Goal: Transaction & Acquisition: Purchase product/service

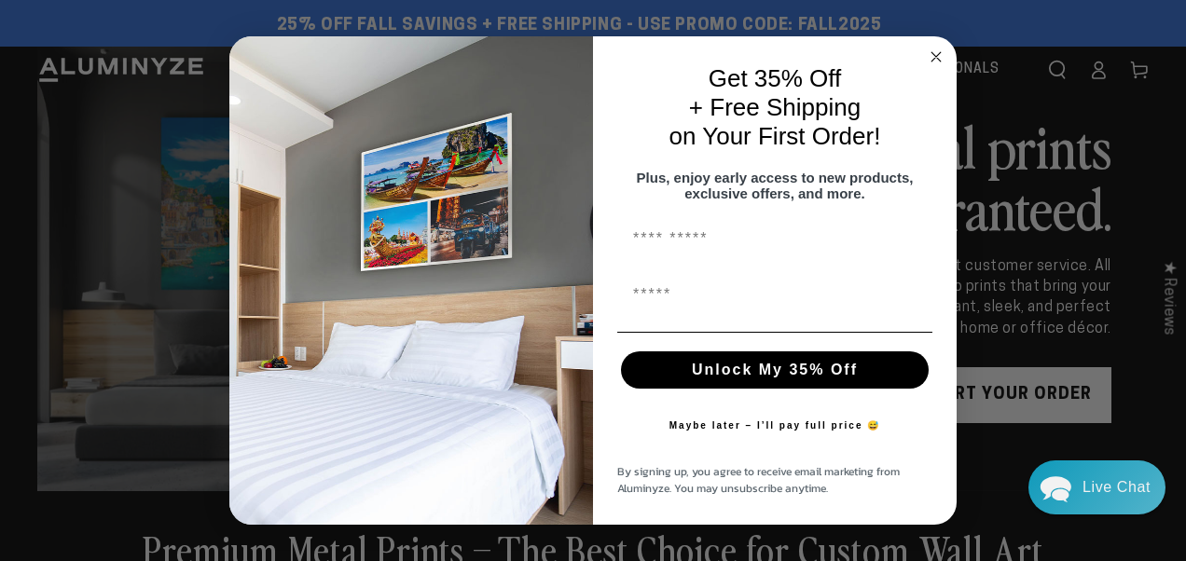
click at [934, 52] on circle "Close dialog" at bounding box center [936, 57] width 21 height 21
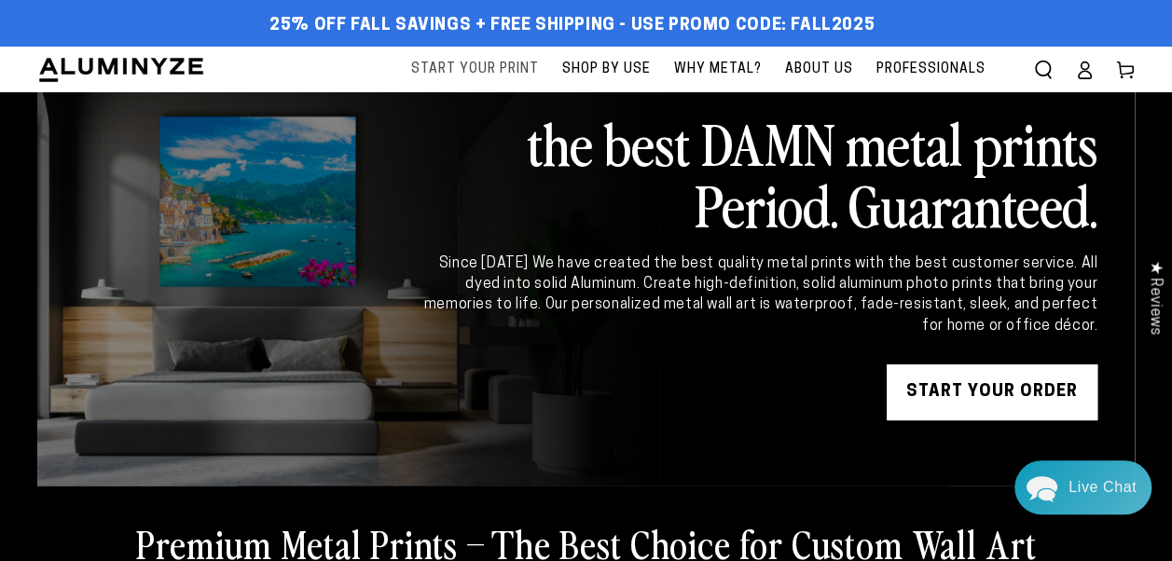
click at [480, 68] on span "Start Your Print" at bounding box center [475, 69] width 128 height 23
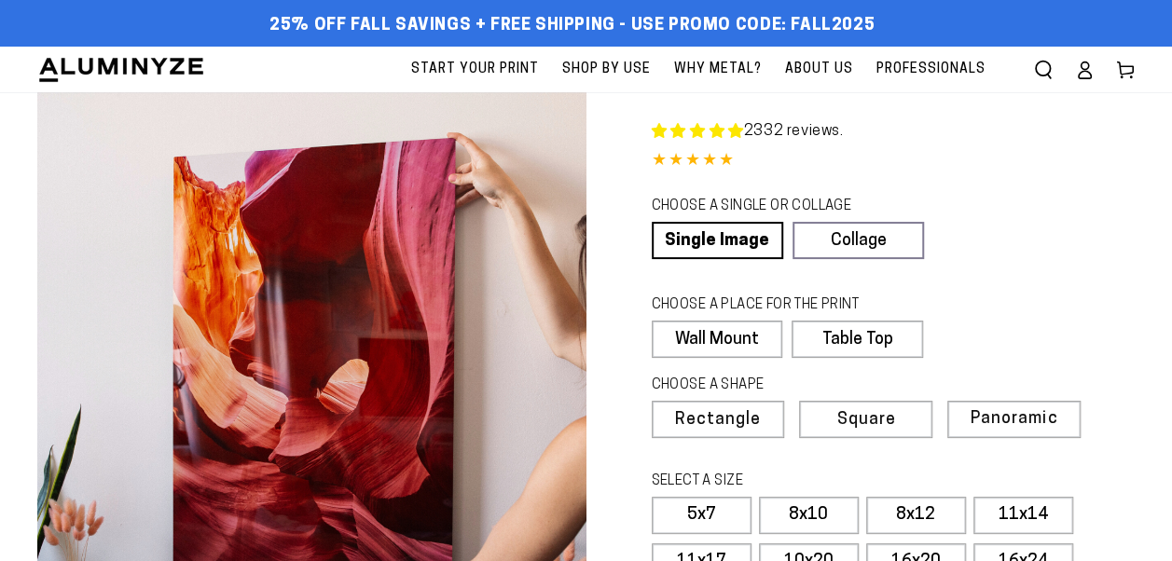
select select "**********"
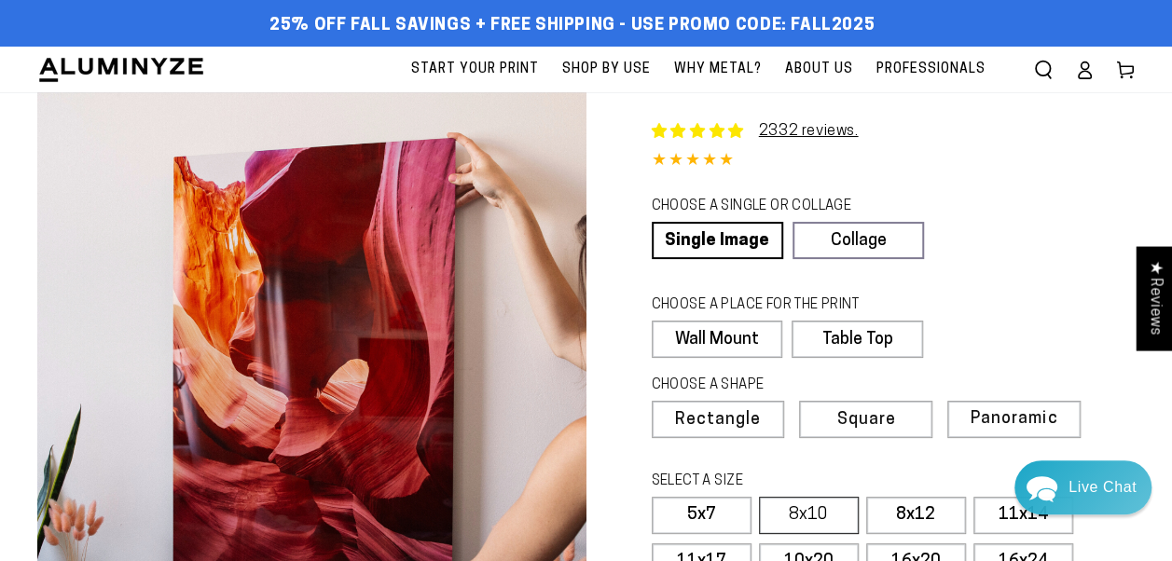
click at [817, 511] on label "8x10" at bounding box center [809, 515] width 100 height 37
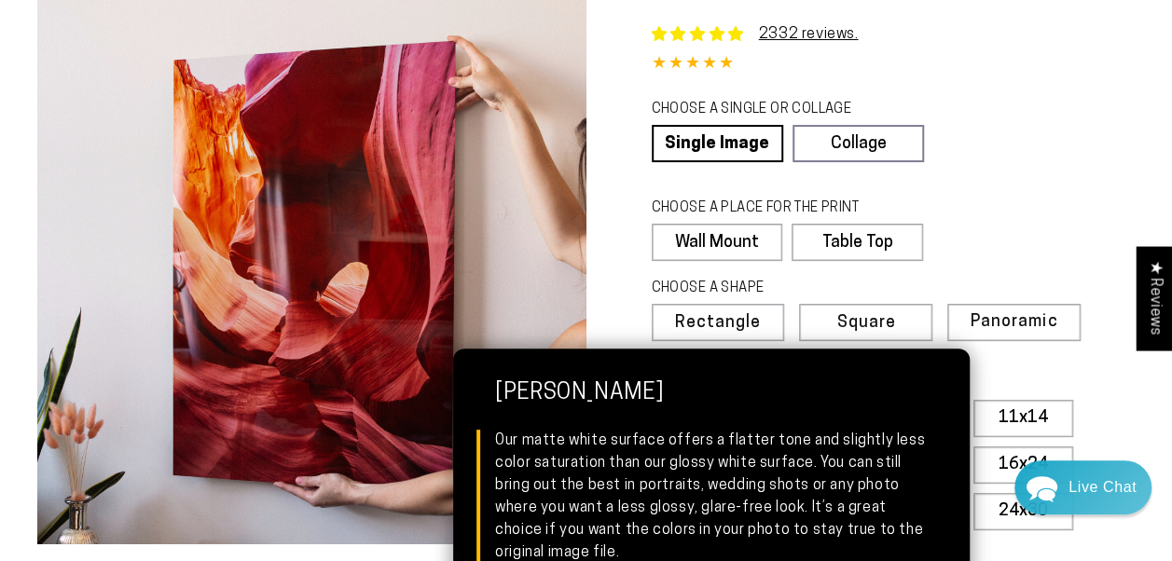
scroll to position [280, 0]
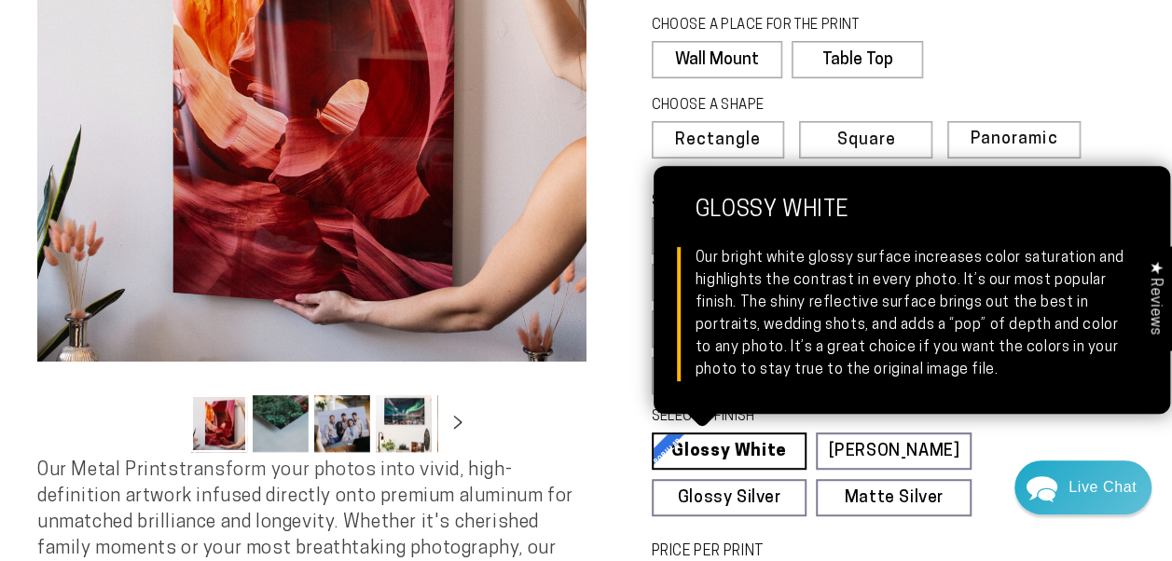
click at [732, 445] on link "Glossy White Glossy White Our bright white glossy surface increases color satur…" at bounding box center [730, 451] width 156 height 37
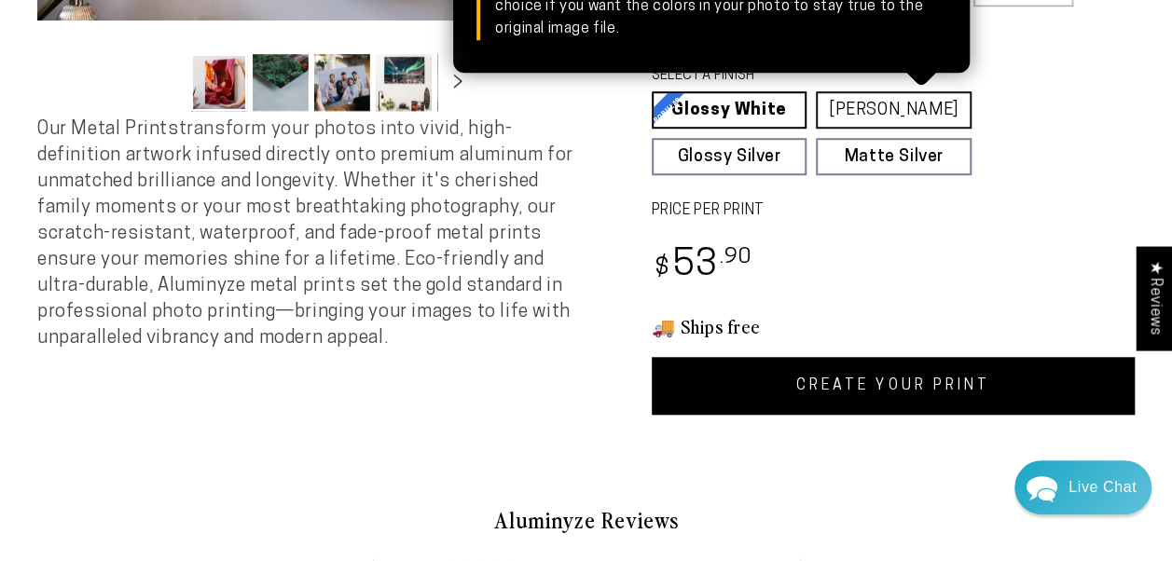
scroll to position [653, 0]
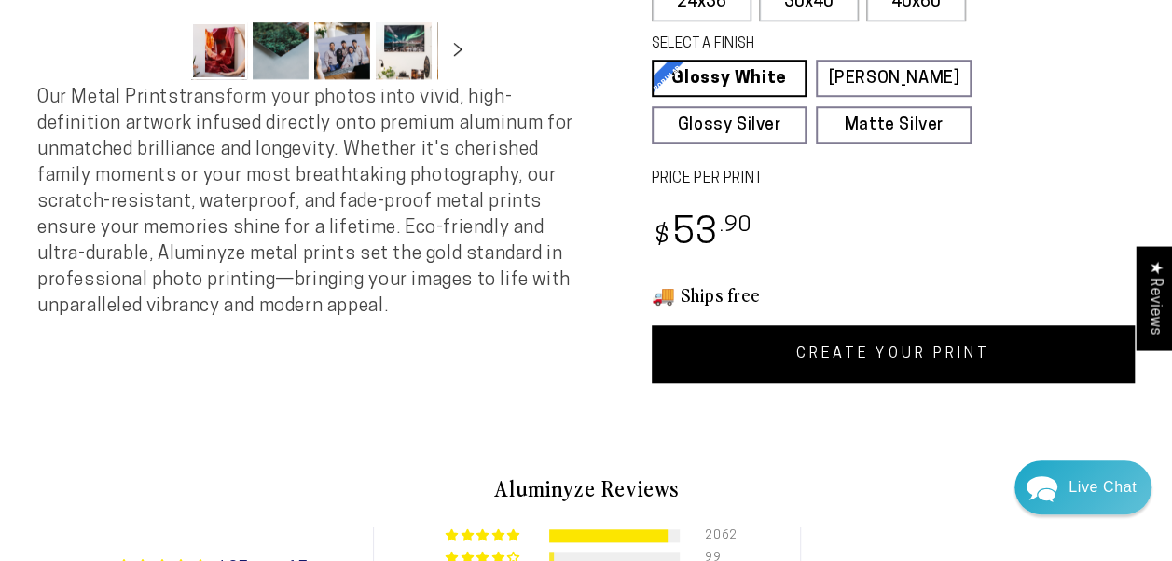
click at [855, 347] on link "CREATE YOUR PRINT" at bounding box center [894, 354] width 484 height 58
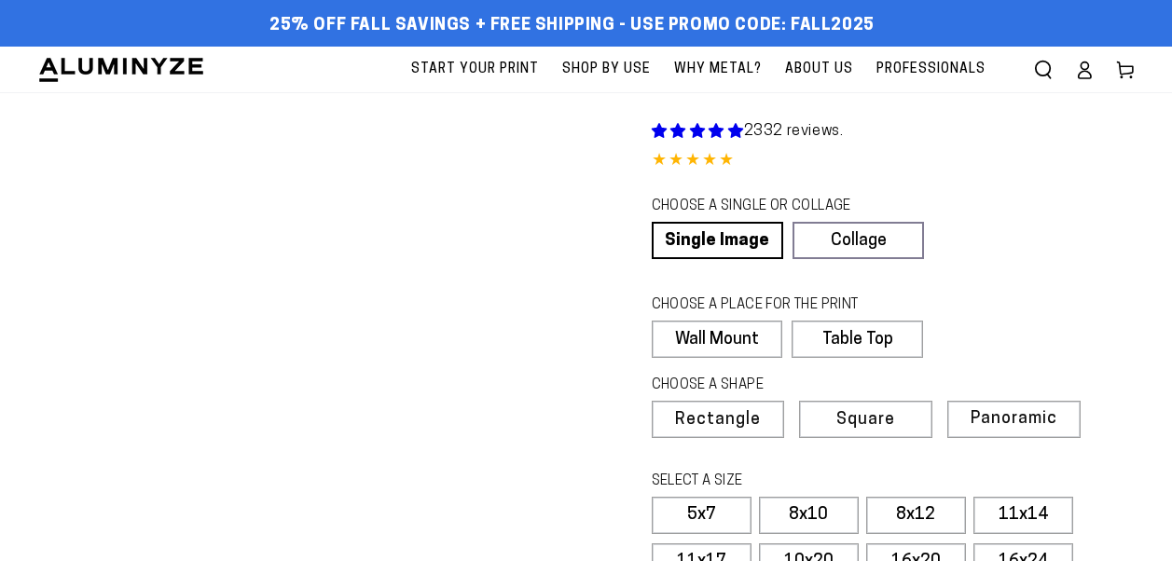
scroll to position [653, 0]
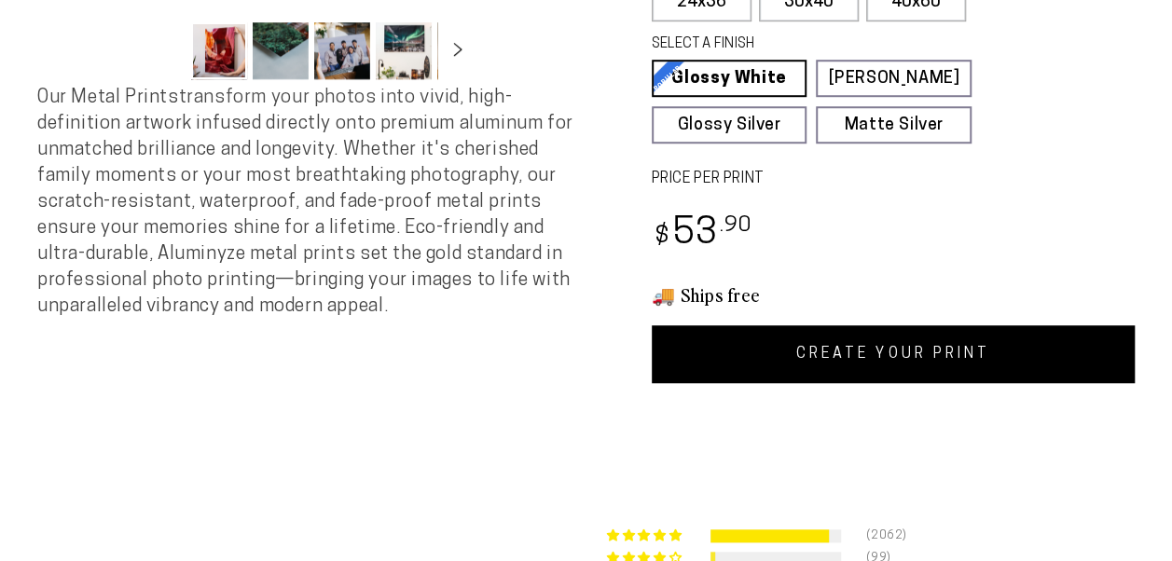
select select "**********"
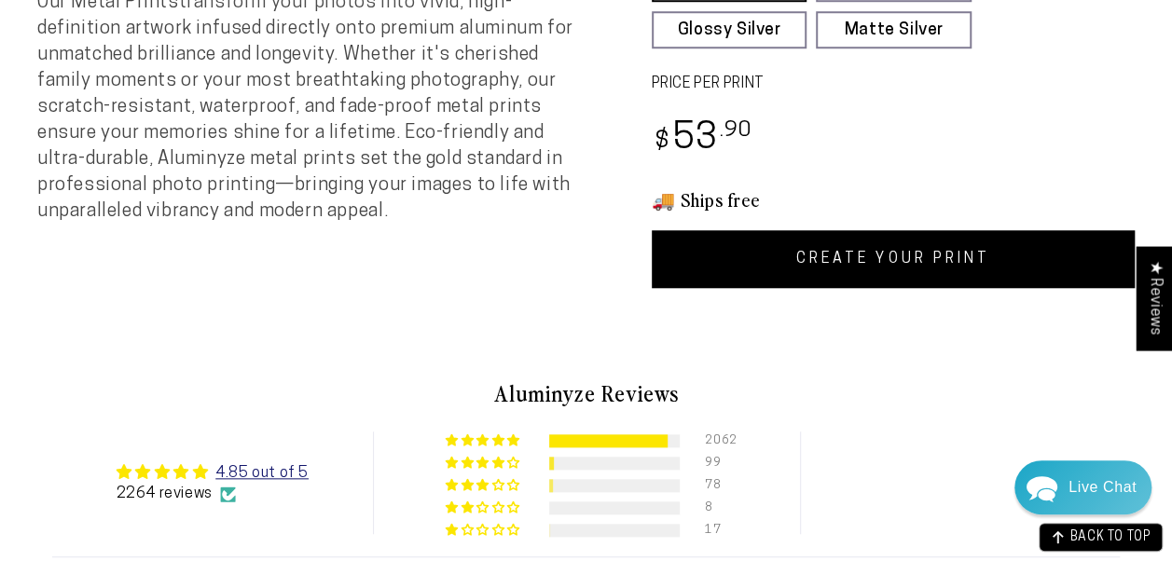
scroll to position [932, 0]
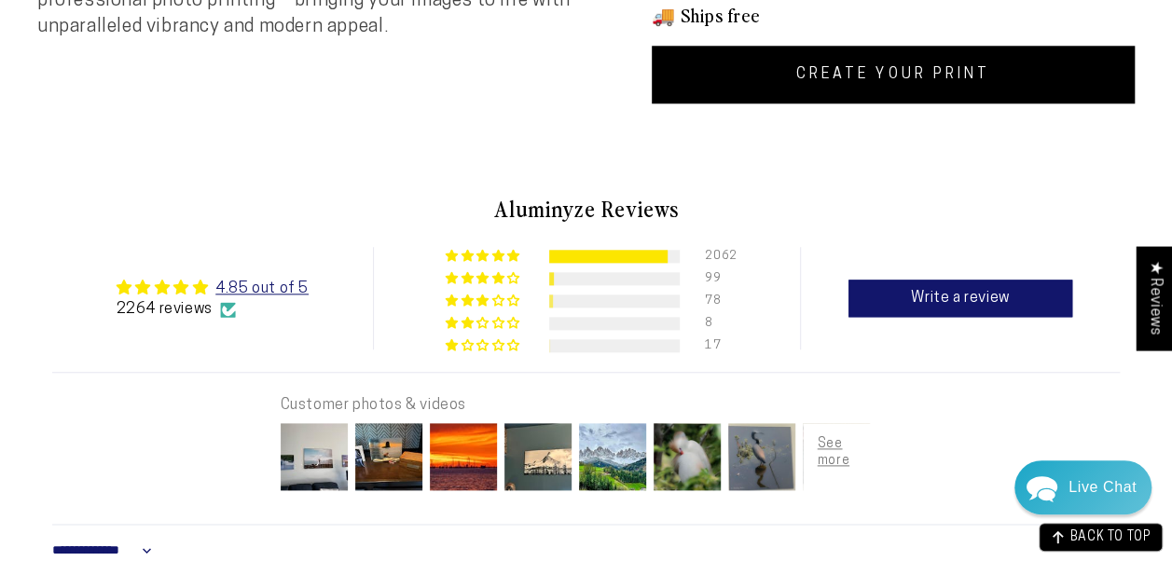
click at [912, 67] on link "CREATE YOUR PRINT" at bounding box center [894, 75] width 484 height 58
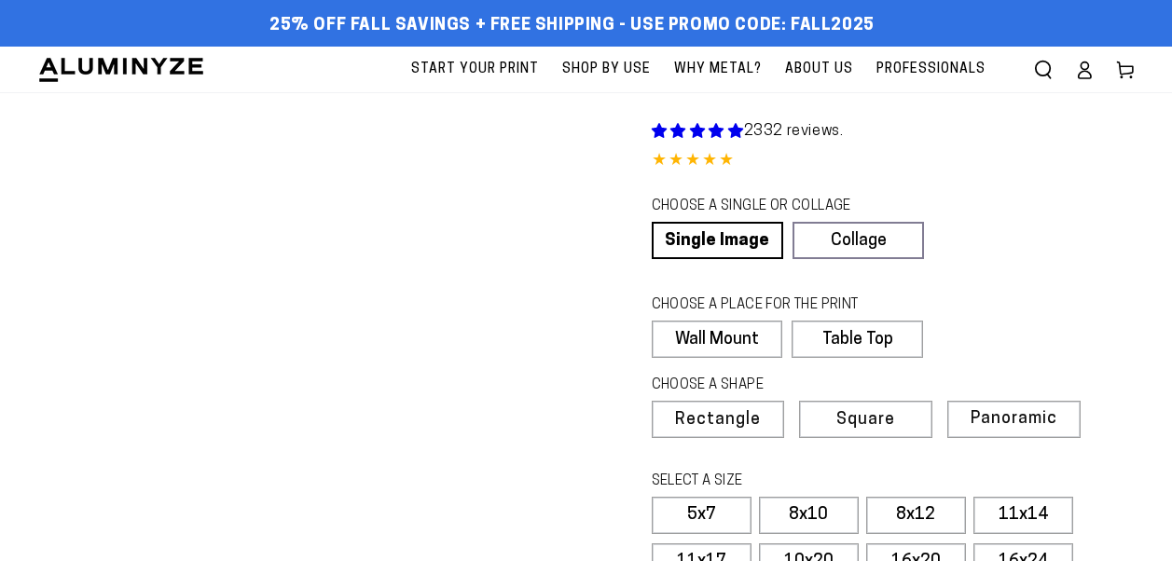
scroll to position [932, 0]
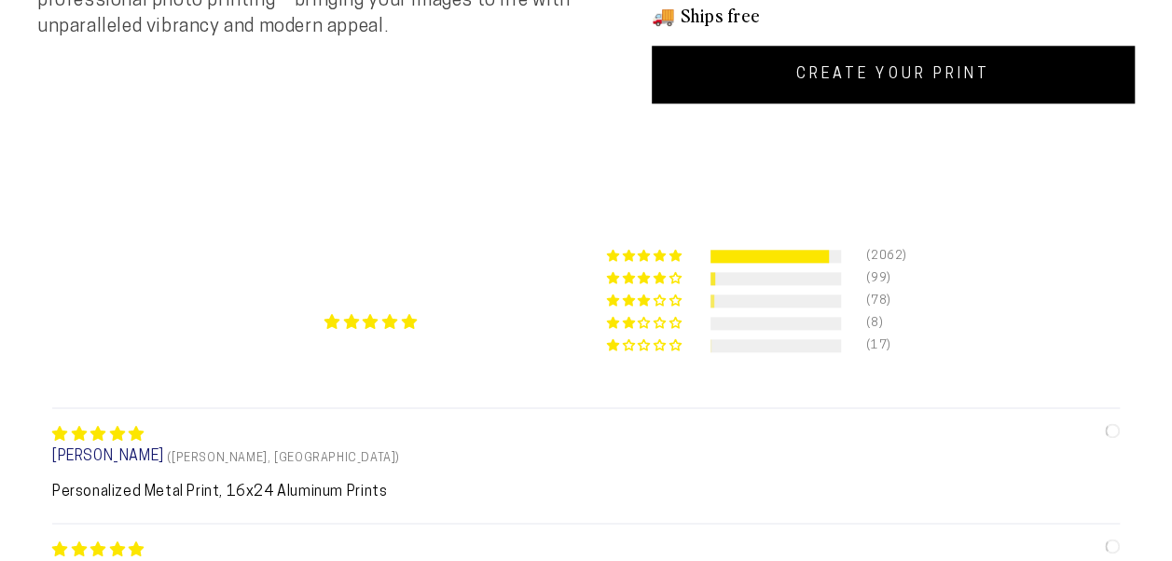
select select "**********"
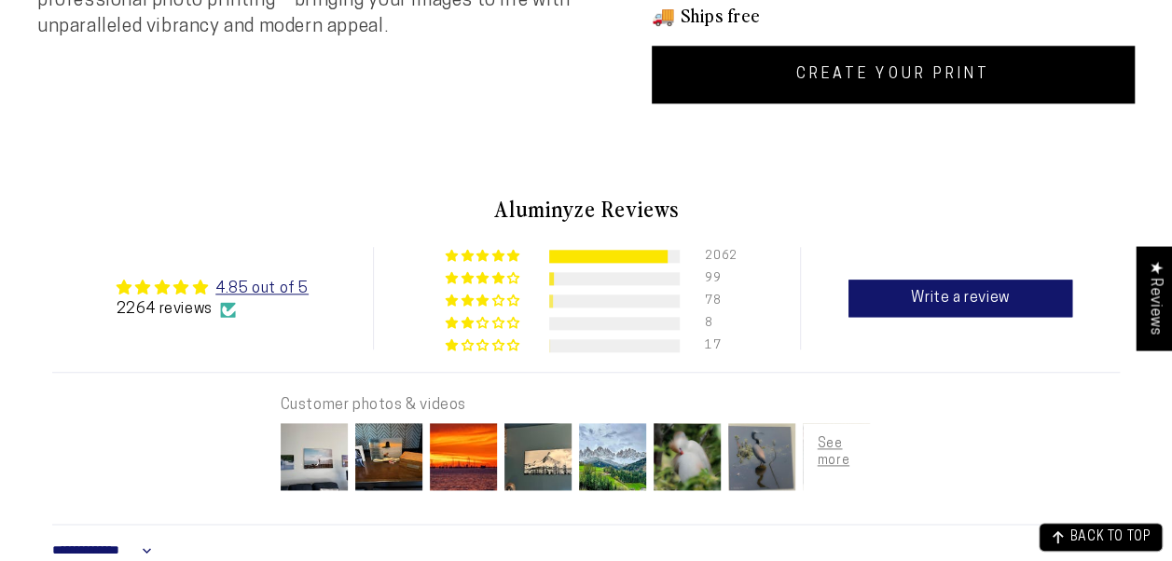
scroll to position [0, 0]
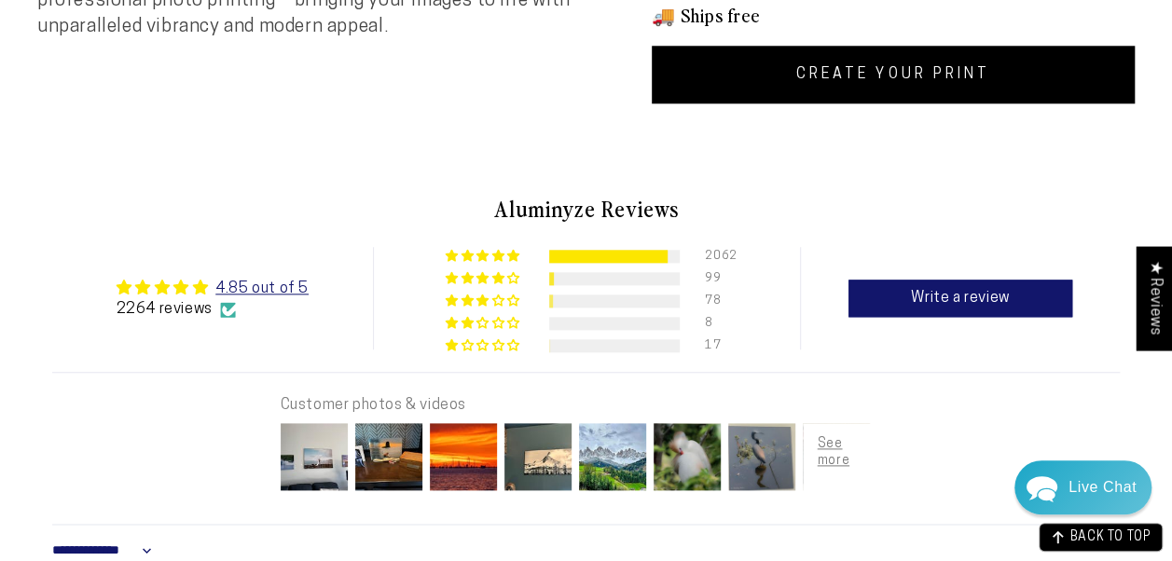
click at [950, 63] on link "CREATE YOUR PRINT" at bounding box center [894, 75] width 484 height 58
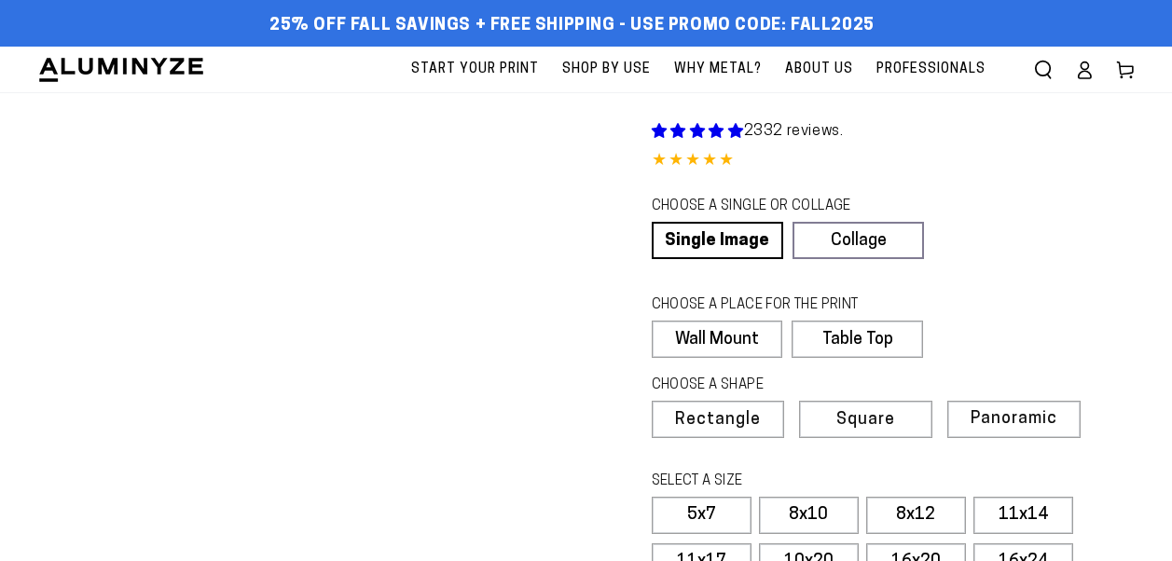
scroll to position [932, 0]
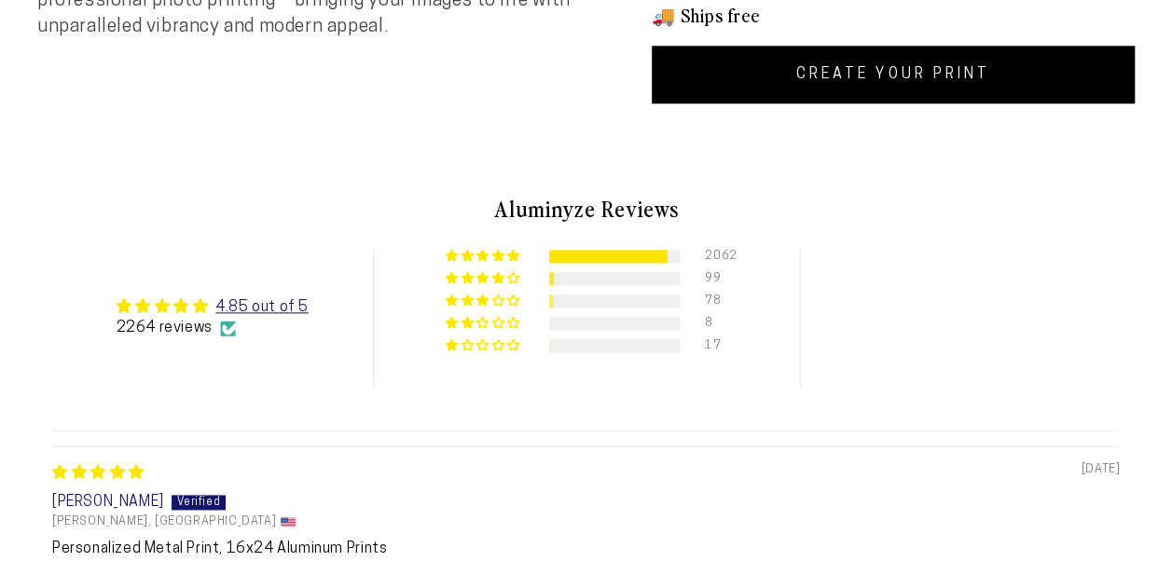
select select "**********"
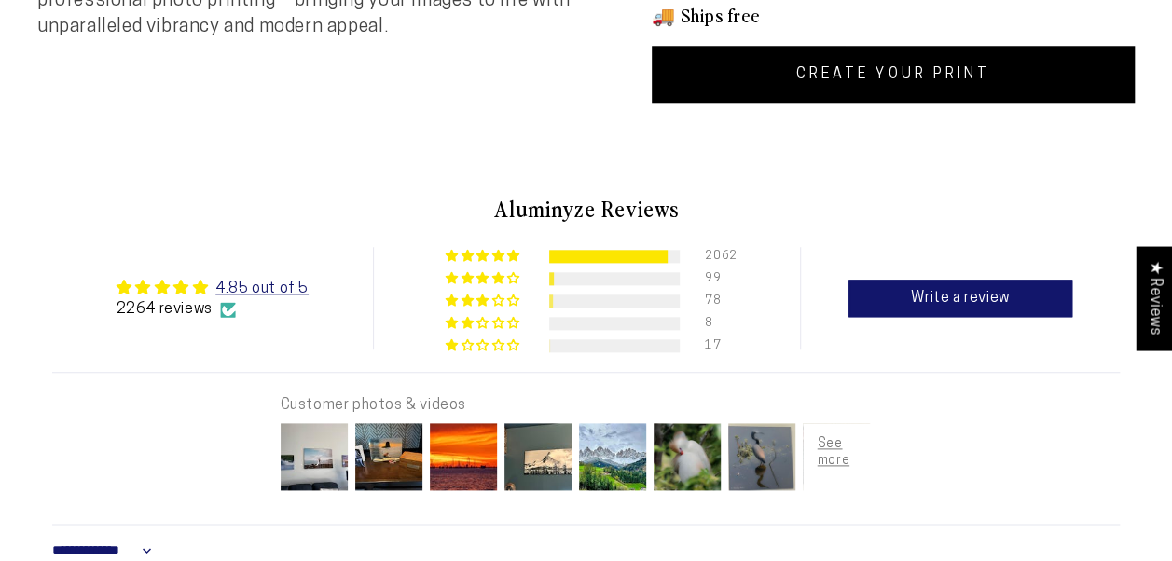
scroll to position [0, 0]
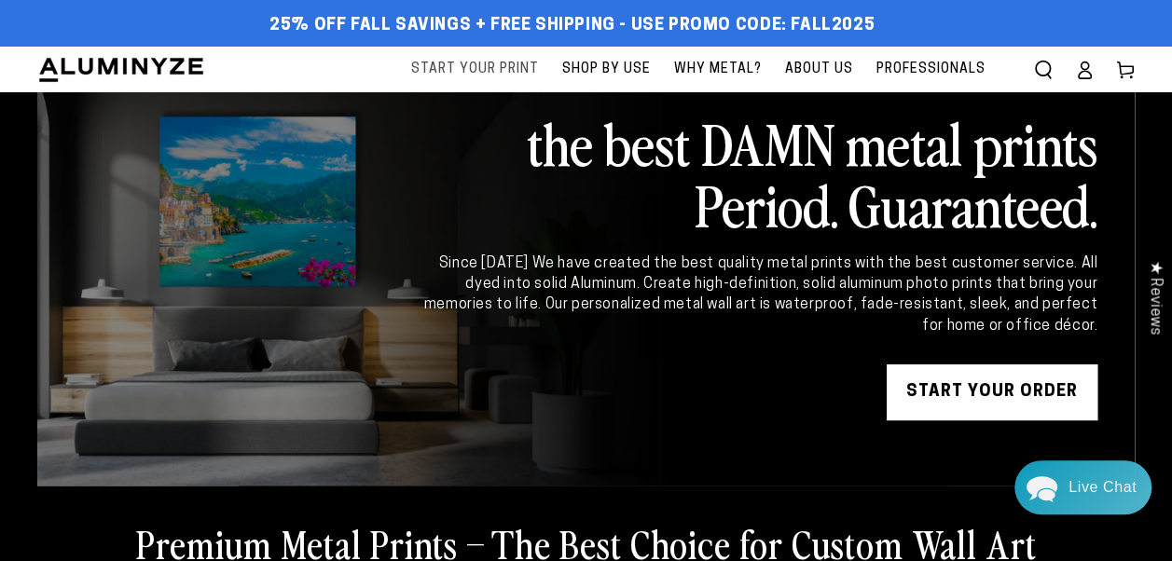
click at [498, 70] on span "Start Your Print" at bounding box center [475, 69] width 128 height 23
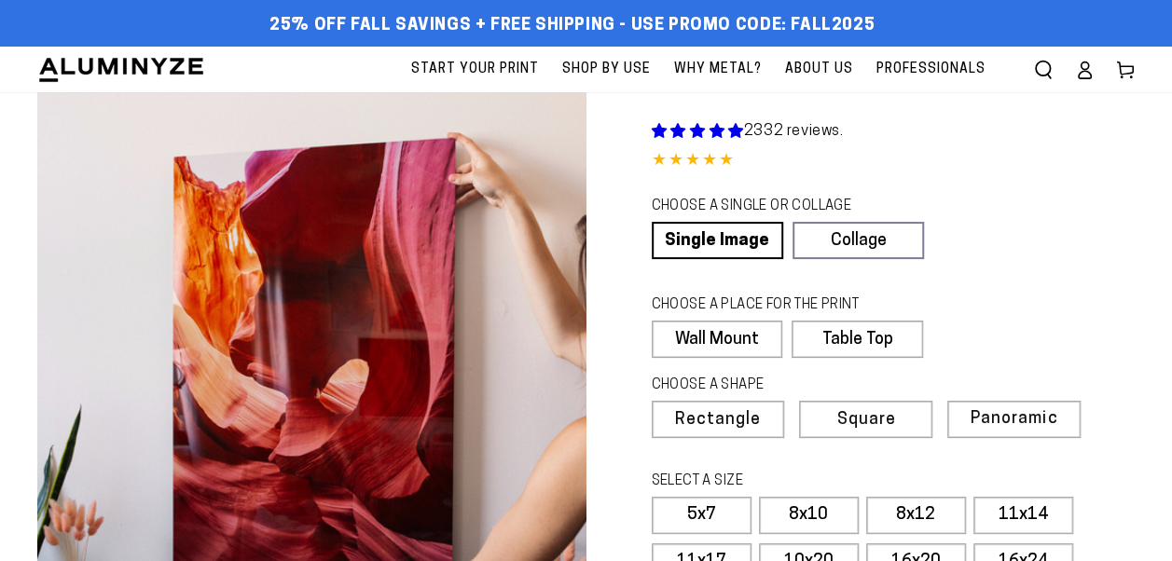
select select "**********"
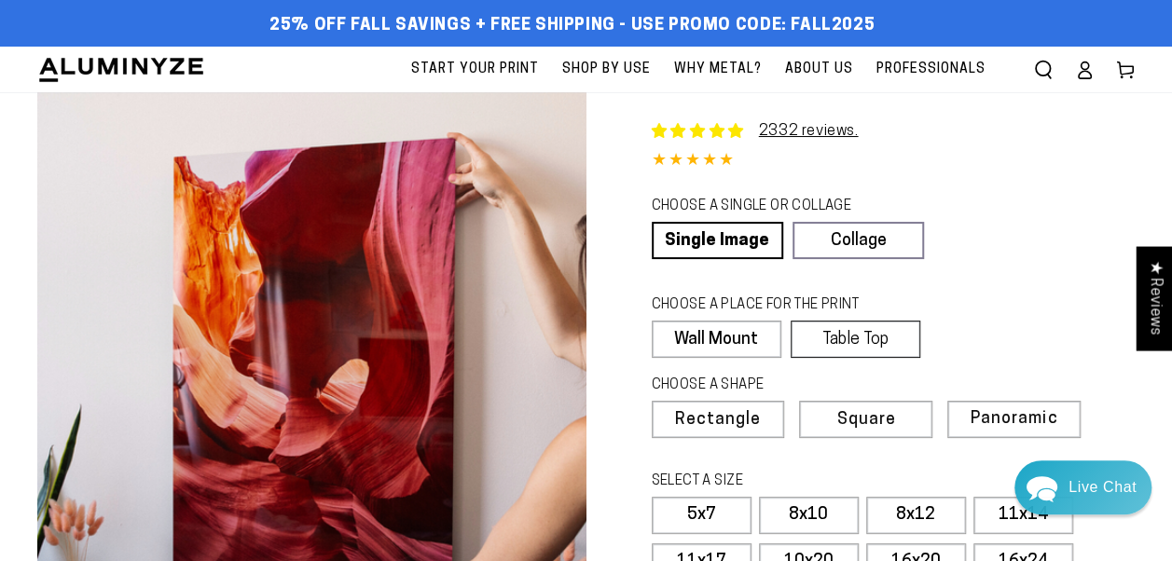
click at [862, 332] on label "Table Top" at bounding box center [856, 339] width 130 height 37
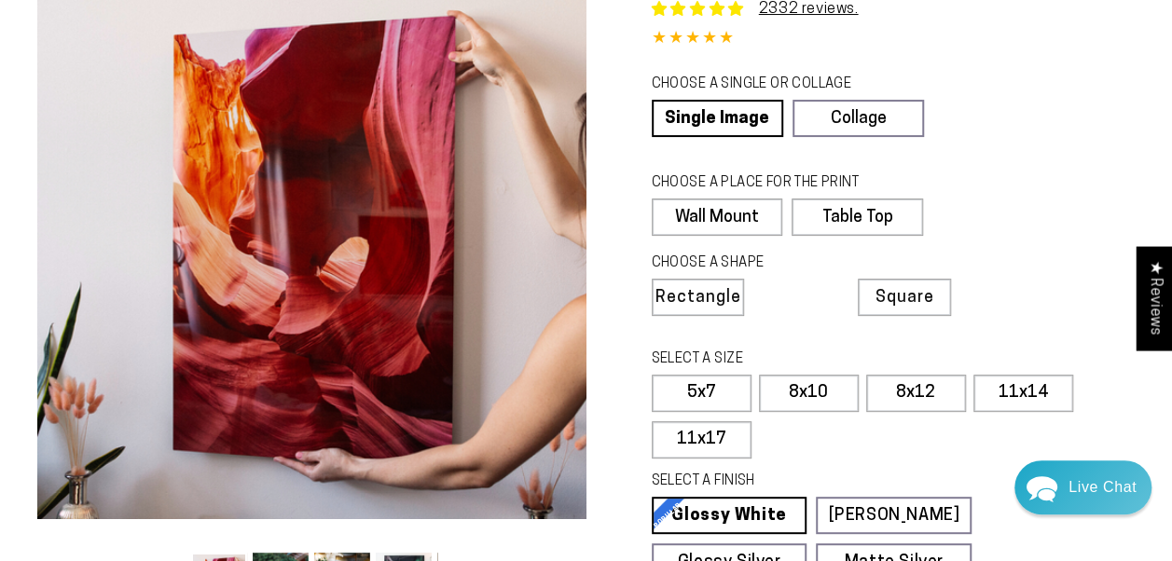
scroll to position [186, 0]
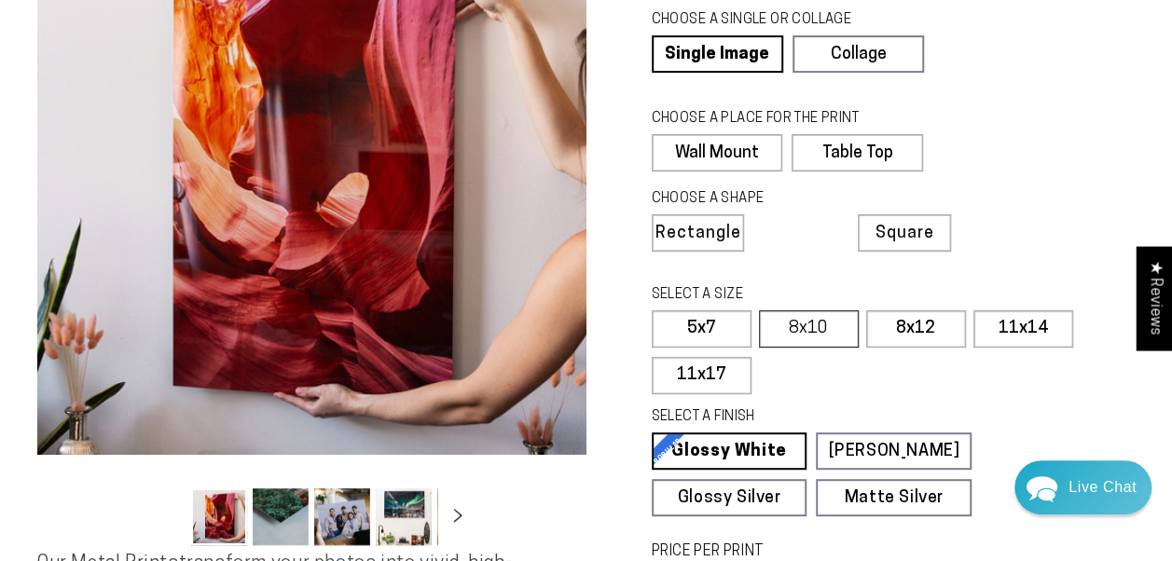
click at [822, 325] on label "8x10" at bounding box center [809, 328] width 100 height 37
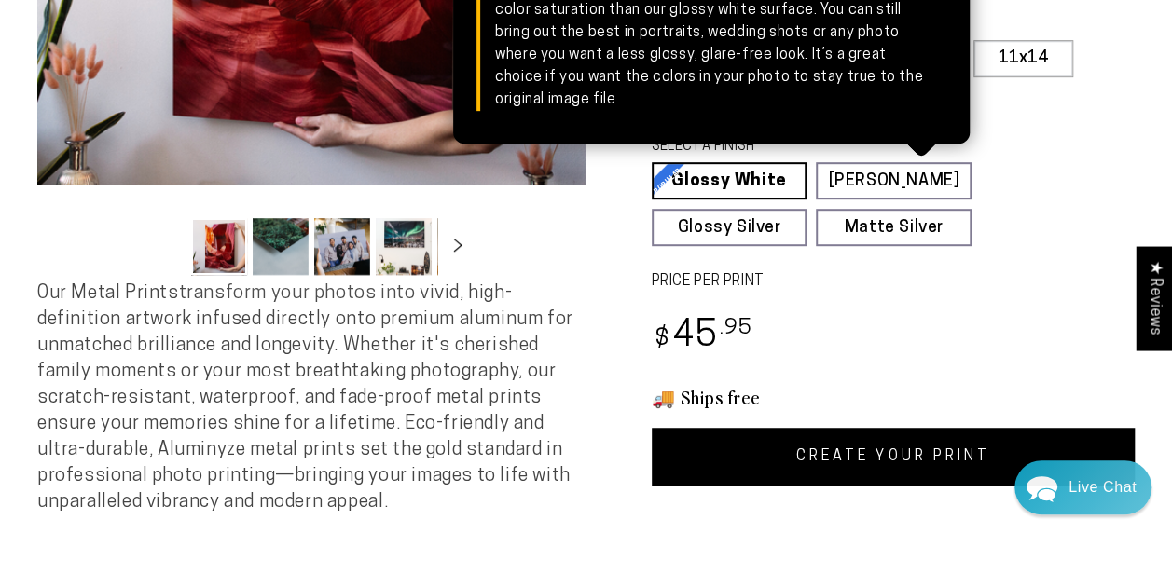
scroll to position [466, 0]
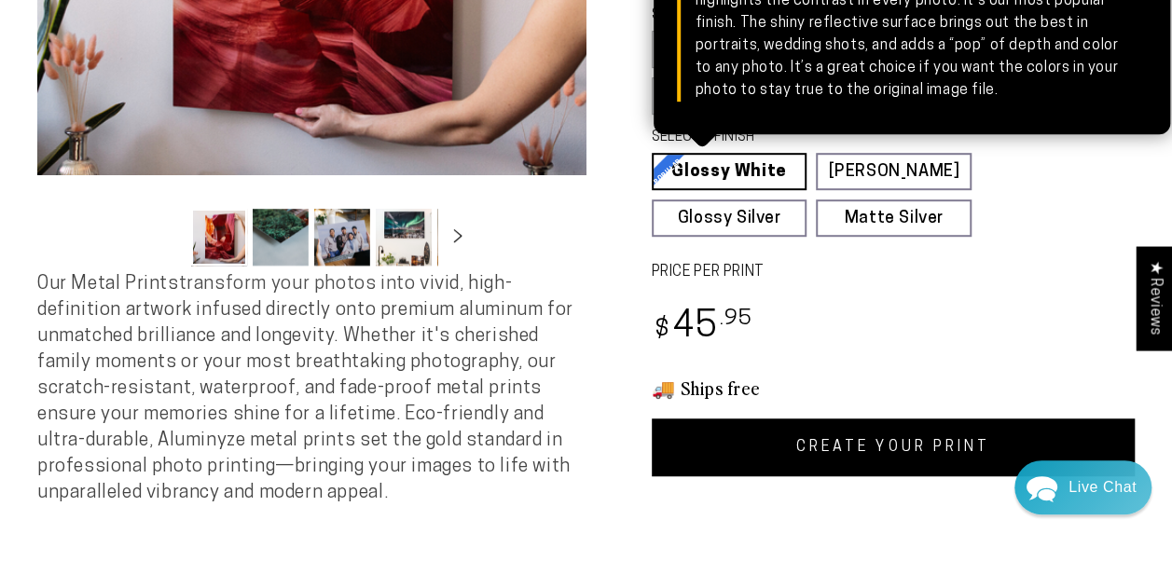
click at [740, 165] on link "Glossy White Glossy White Our bright white glossy surface increases color satur…" at bounding box center [730, 171] width 156 height 37
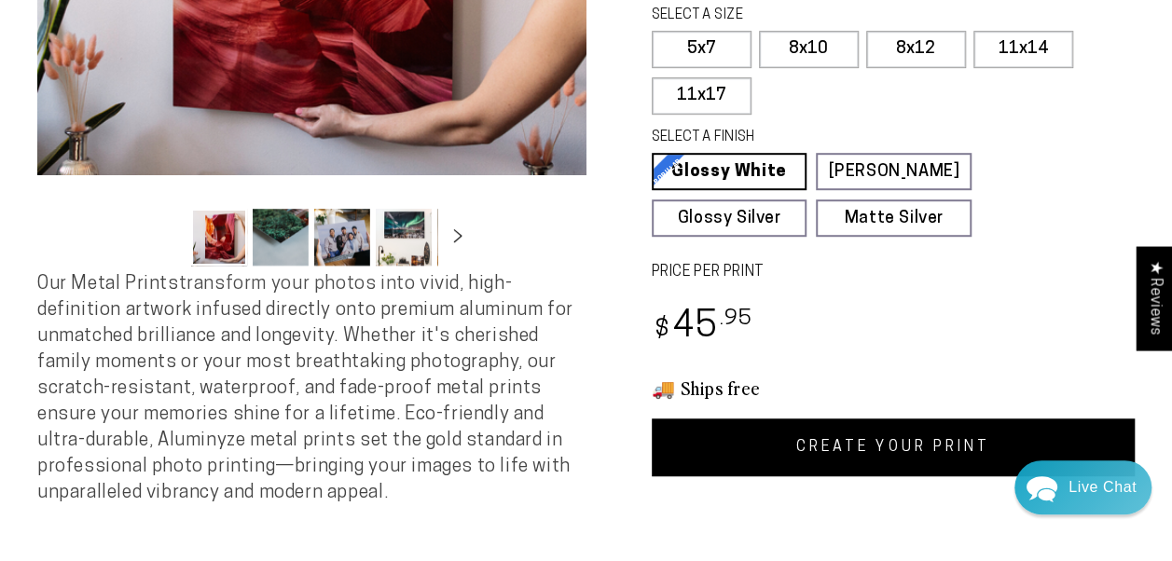
click at [886, 440] on link "CREATE YOUR PRINT" at bounding box center [894, 448] width 484 height 58
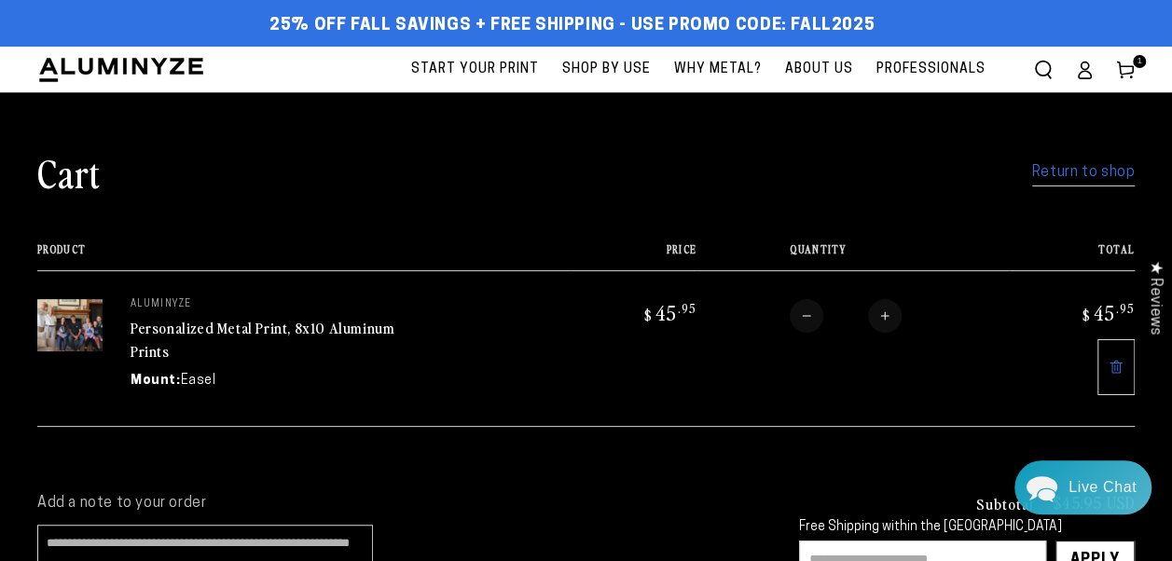
click at [1085, 172] on link "Return to shop" at bounding box center [1083, 172] width 103 height 27
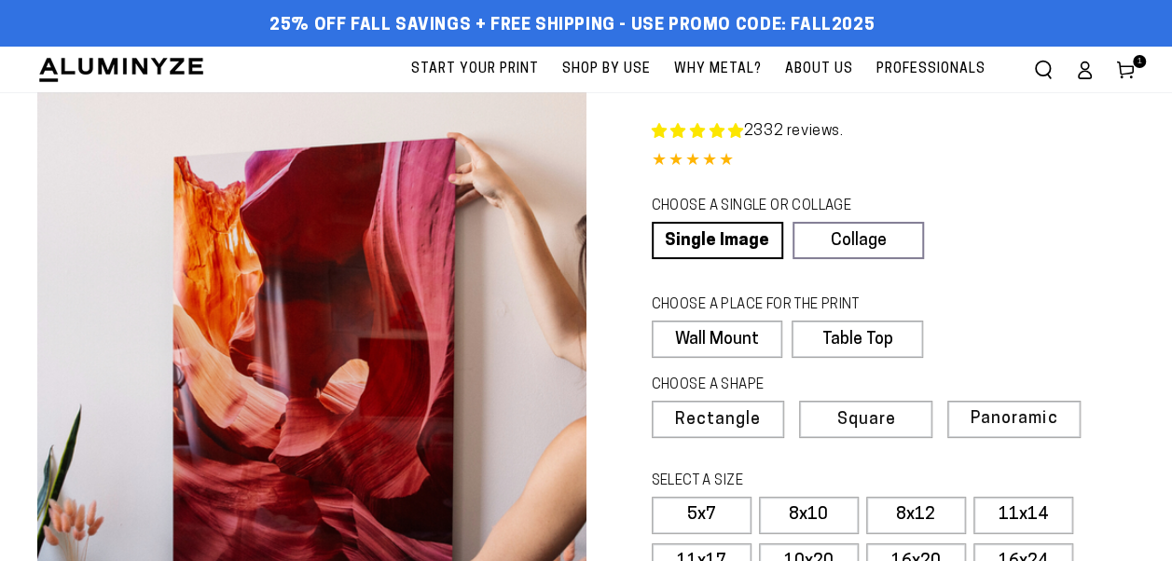
select select "**********"
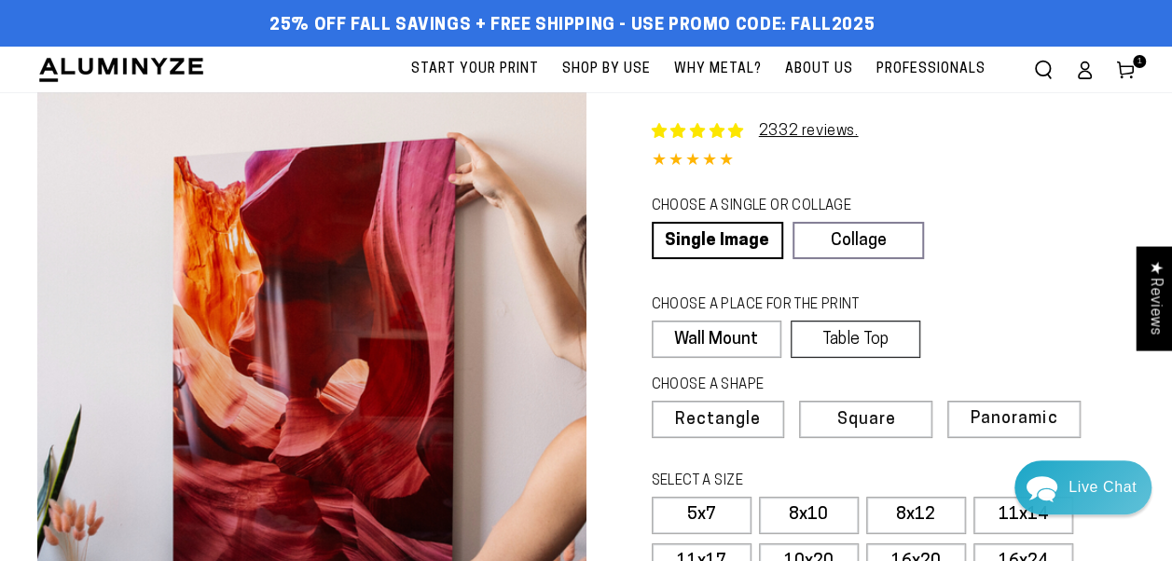
click at [859, 337] on label "Table Top" at bounding box center [856, 339] width 130 height 37
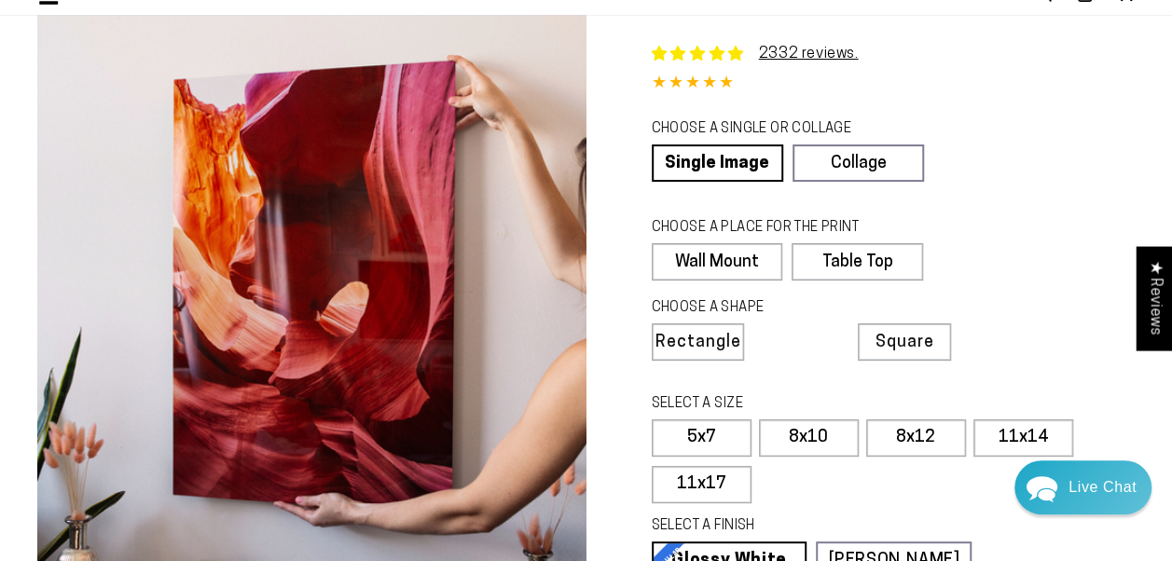
scroll to position [280, 0]
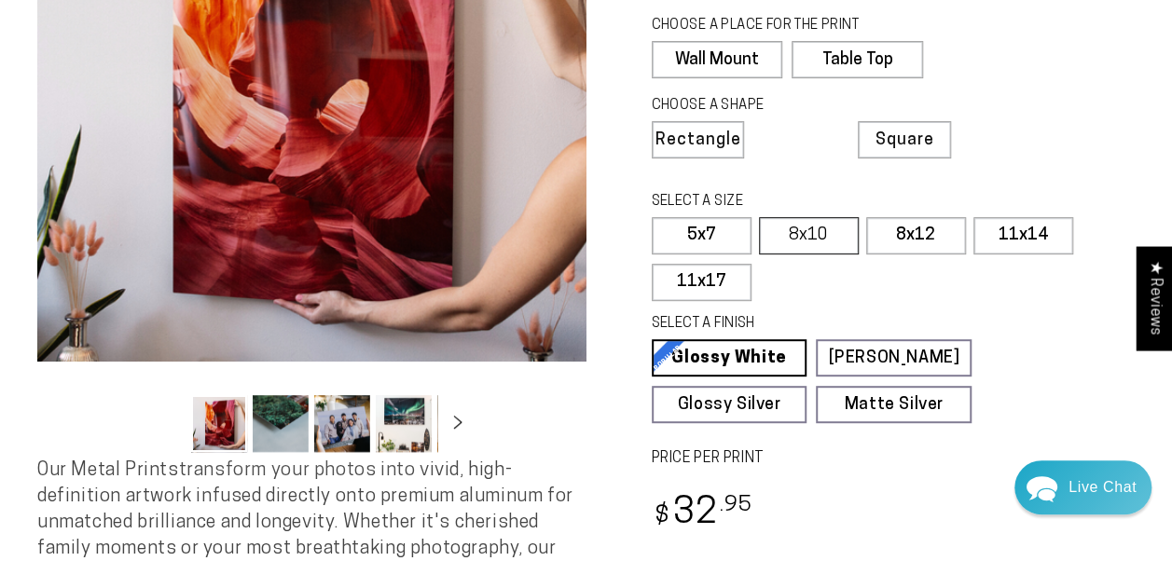
click at [811, 230] on label "8x10" at bounding box center [809, 235] width 100 height 37
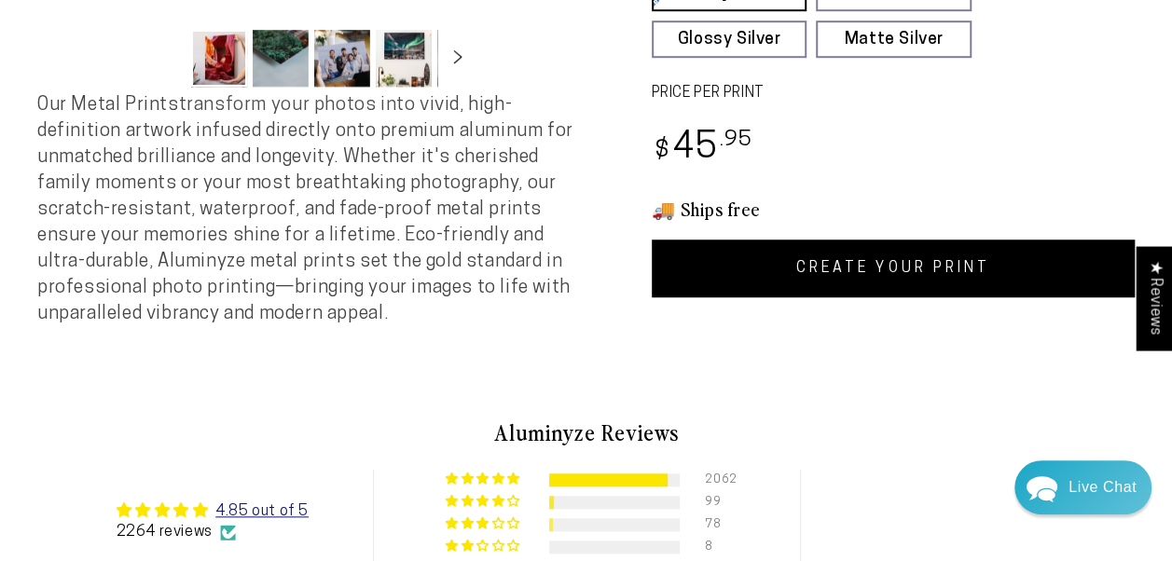
scroll to position [653, 0]
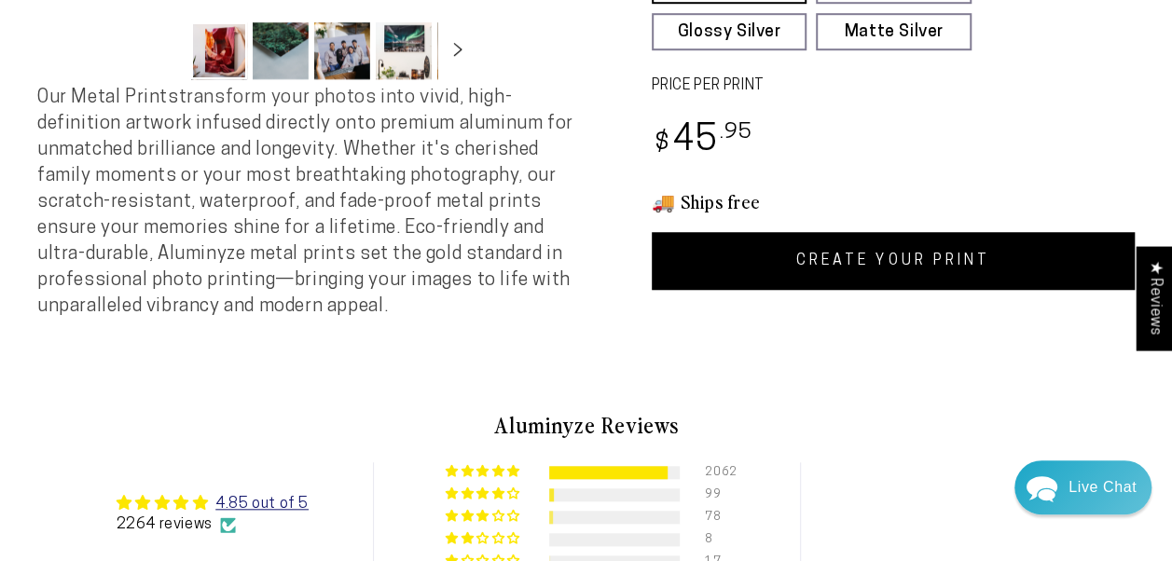
click at [896, 256] on link "CREATE YOUR PRINT" at bounding box center [894, 261] width 484 height 58
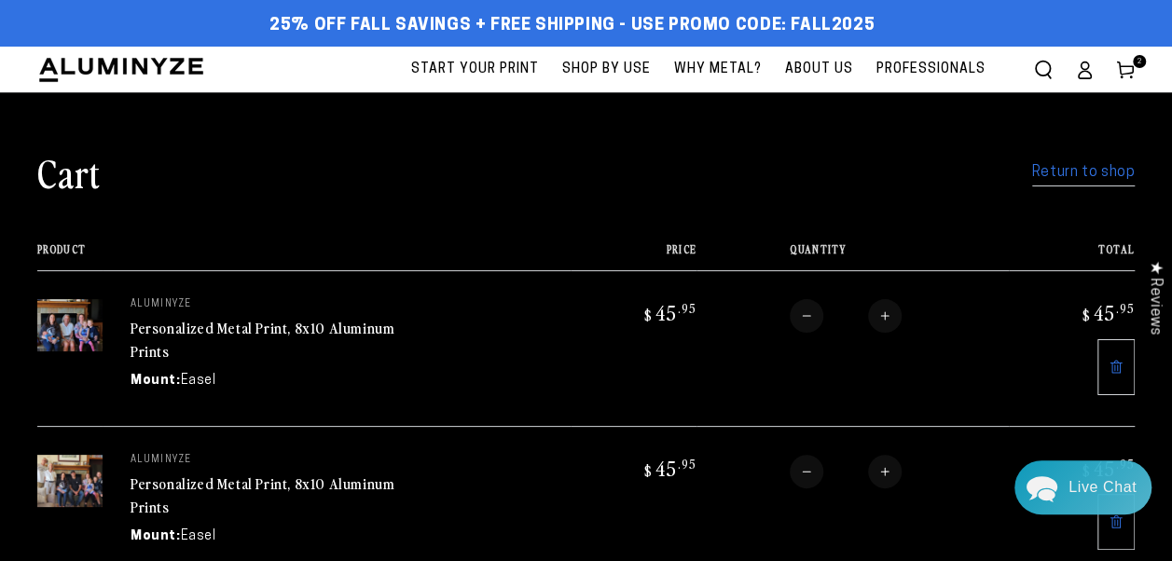
click at [1091, 172] on link "Return to shop" at bounding box center [1083, 172] width 103 height 27
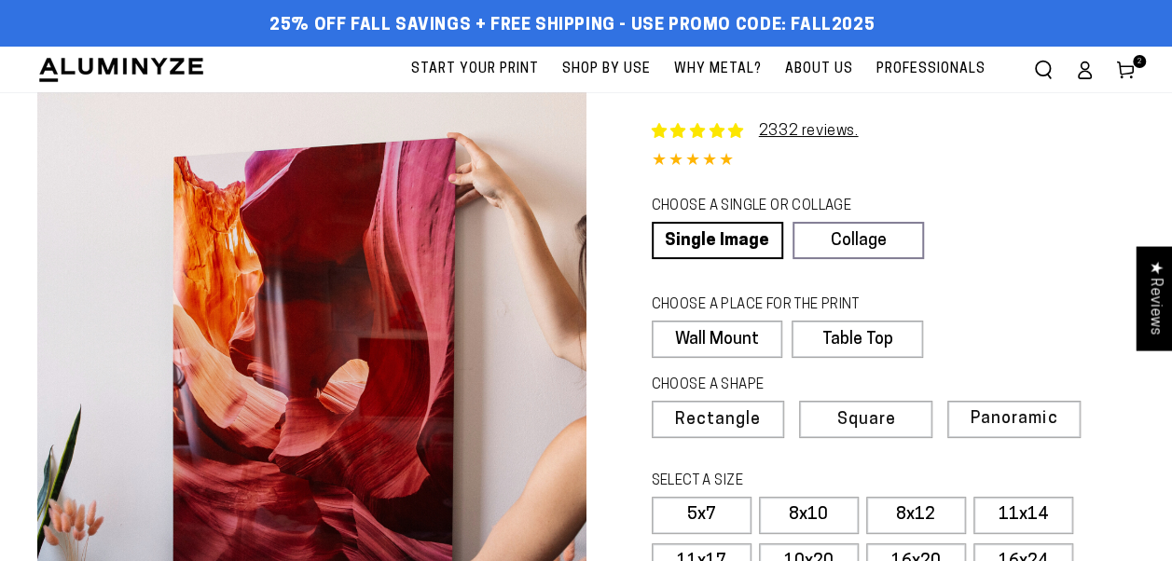
select select "**********"
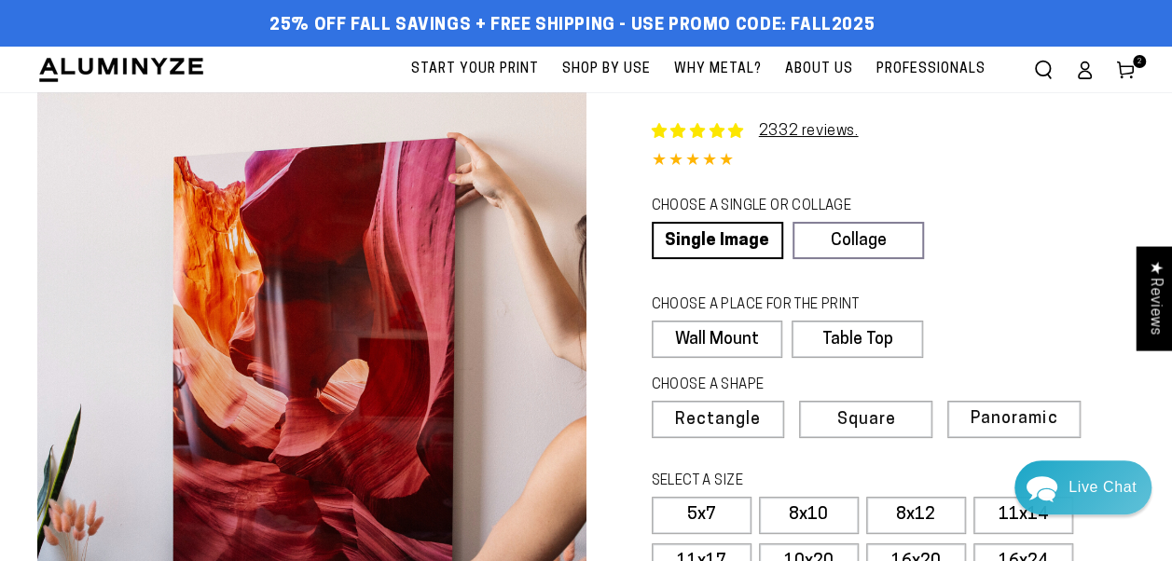
scroll to position [93, 0]
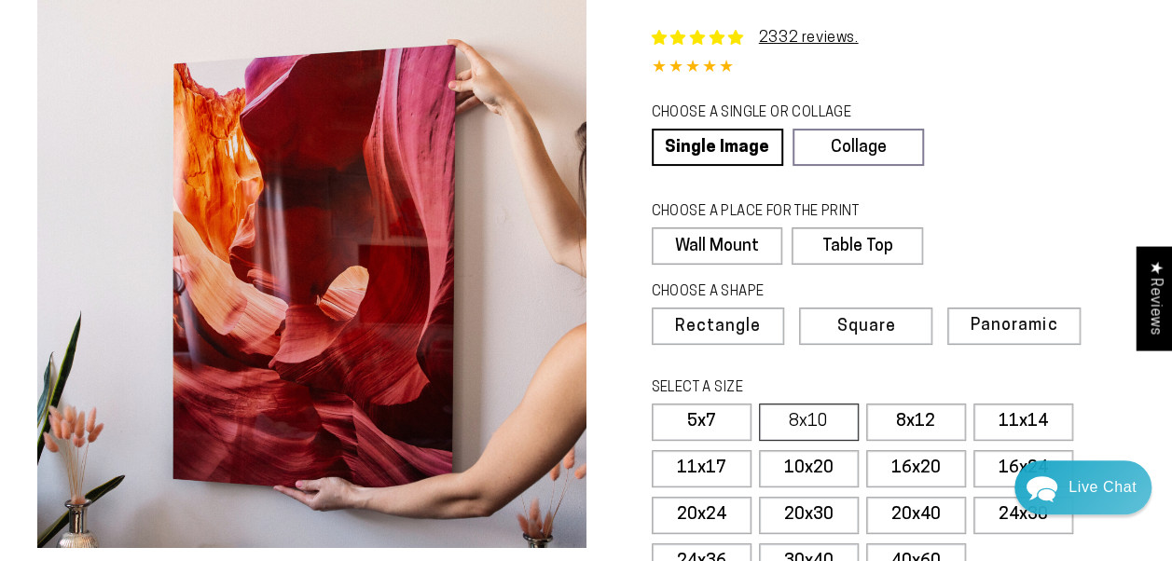
click at [814, 414] on label "8x10" at bounding box center [809, 422] width 100 height 37
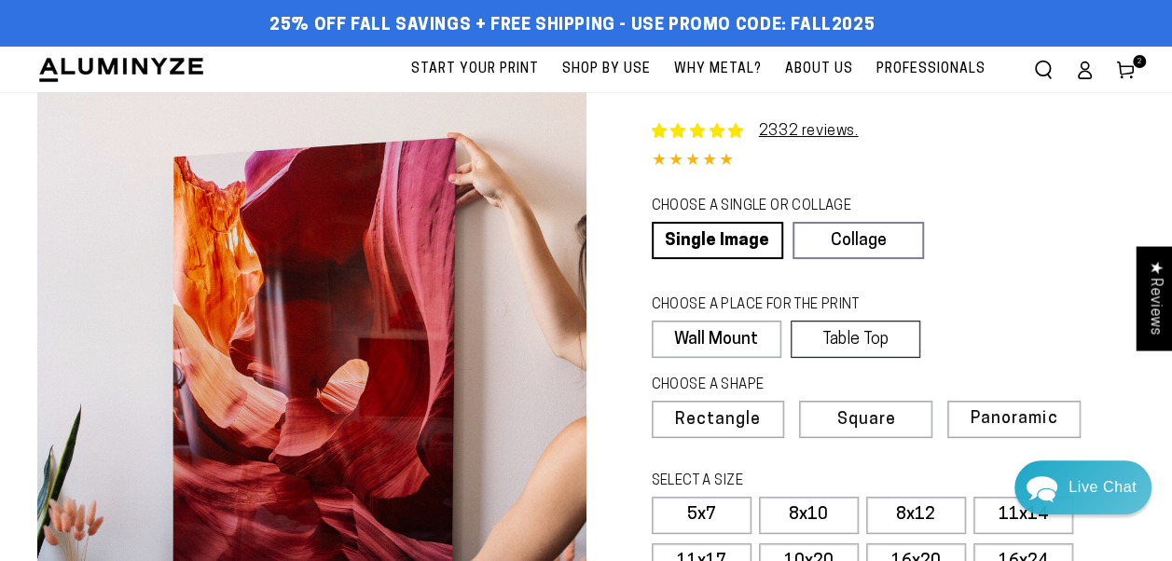
click at [863, 334] on label "Table Top" at bounding box center [856, 339] width 130 height 37
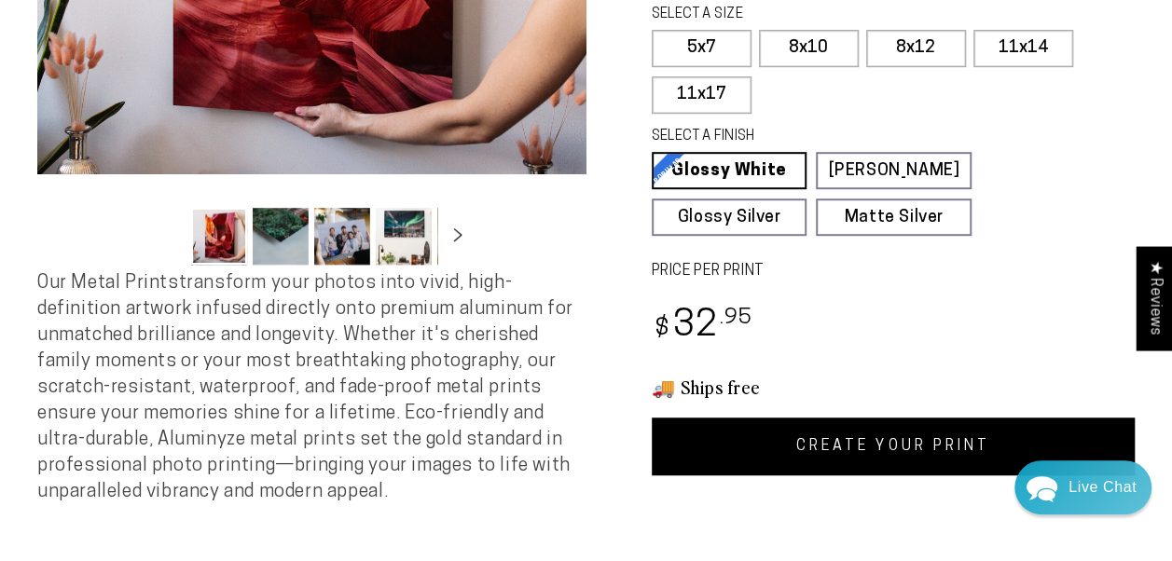
scroll to position [653, 0]
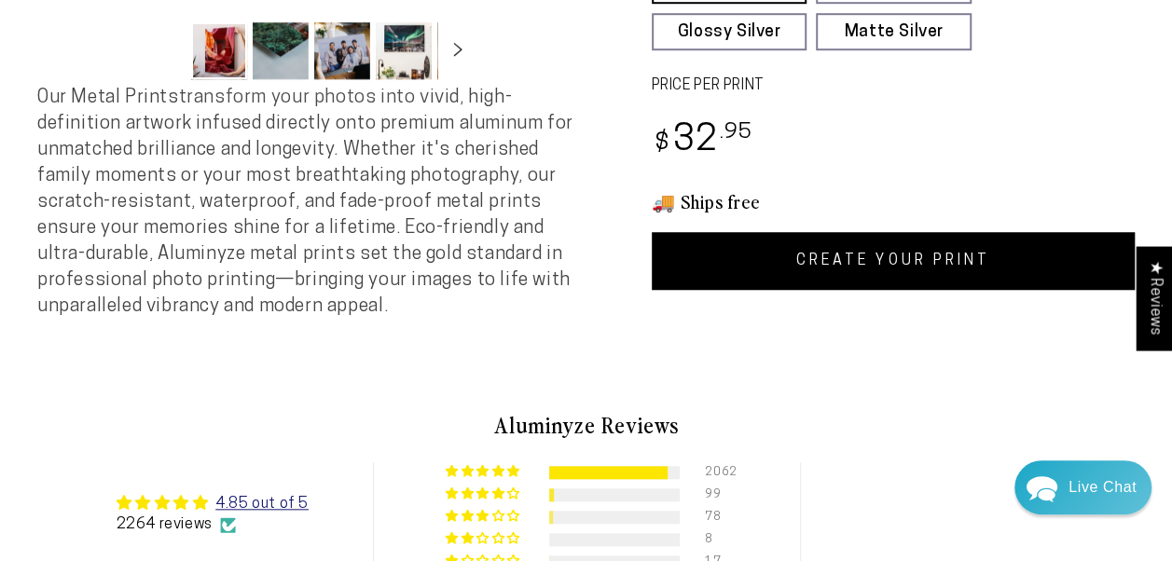
click at [910, 247] on link "CREATE YOUR PRINT" at bounding box center [894, 261] width 484 height 58
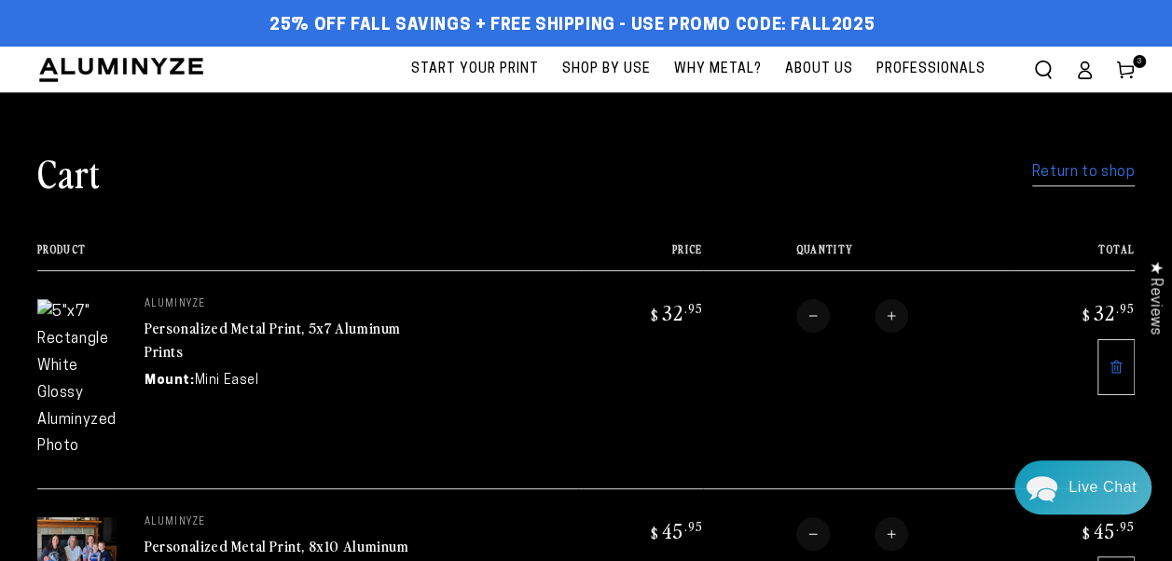
click at [1090, 169] on link "Return to shop" at bounding box center [1083, 172] width 103 height 27
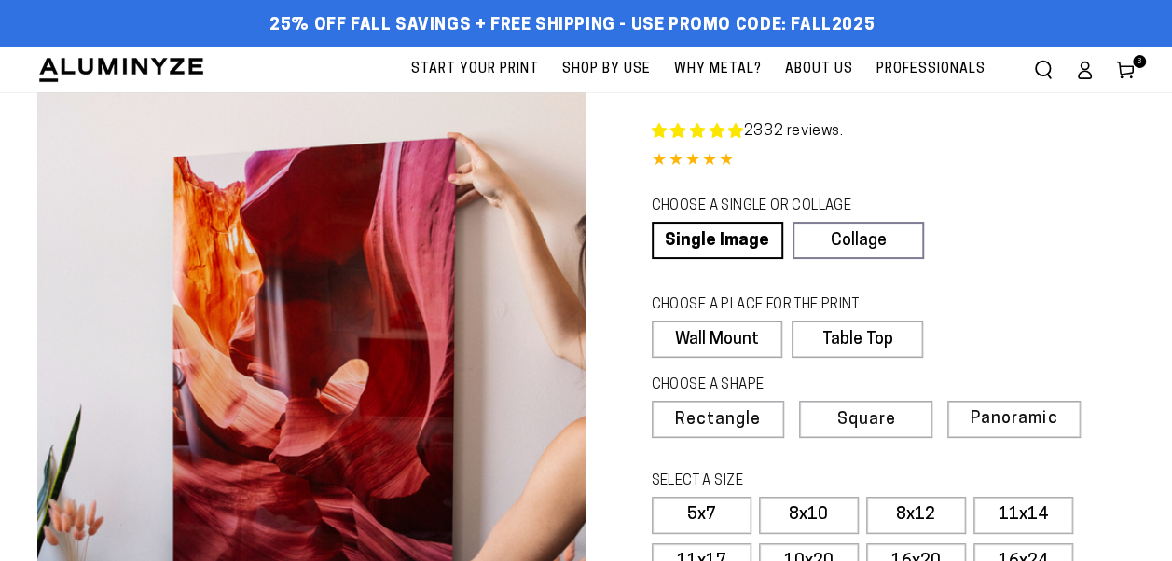
select select "**********"
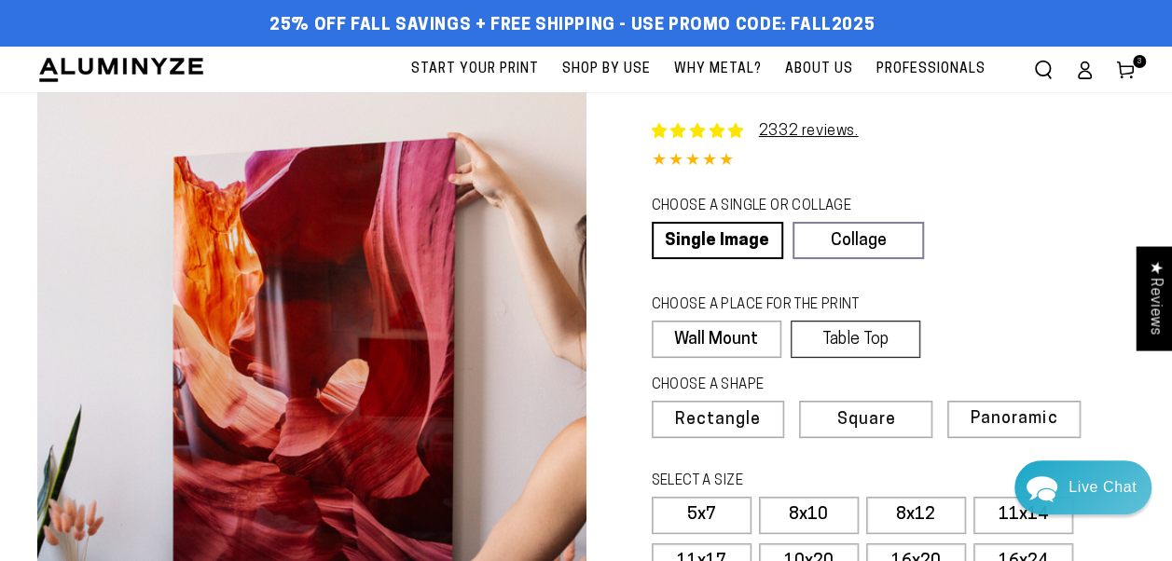
click at [878, 334] on label "Table Top" at bounding box center [856, 339] width 130 height 37
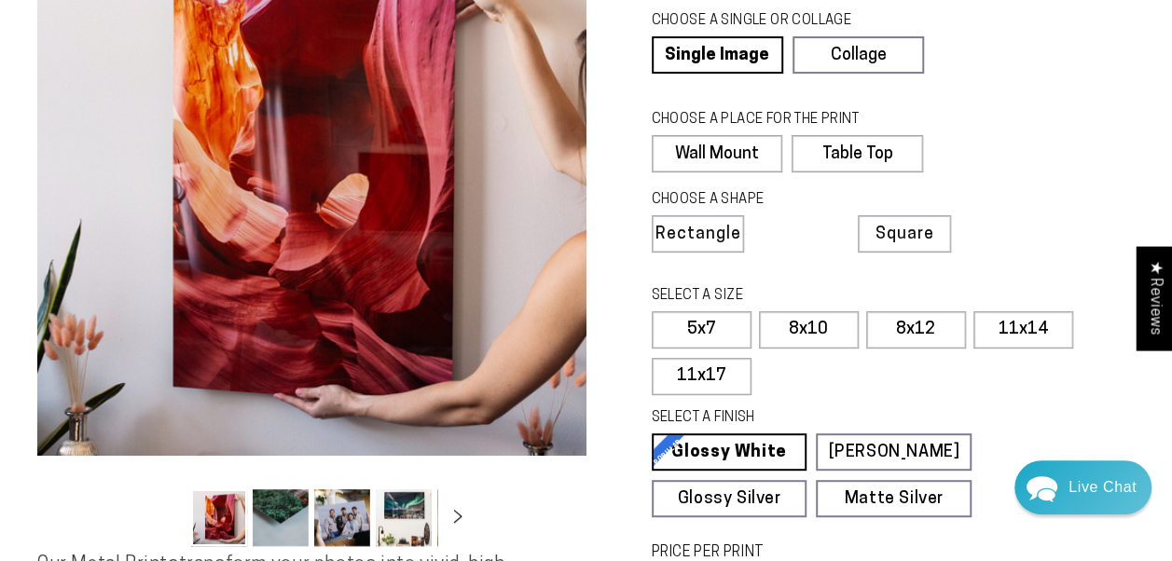
scroll to position [186, 0]
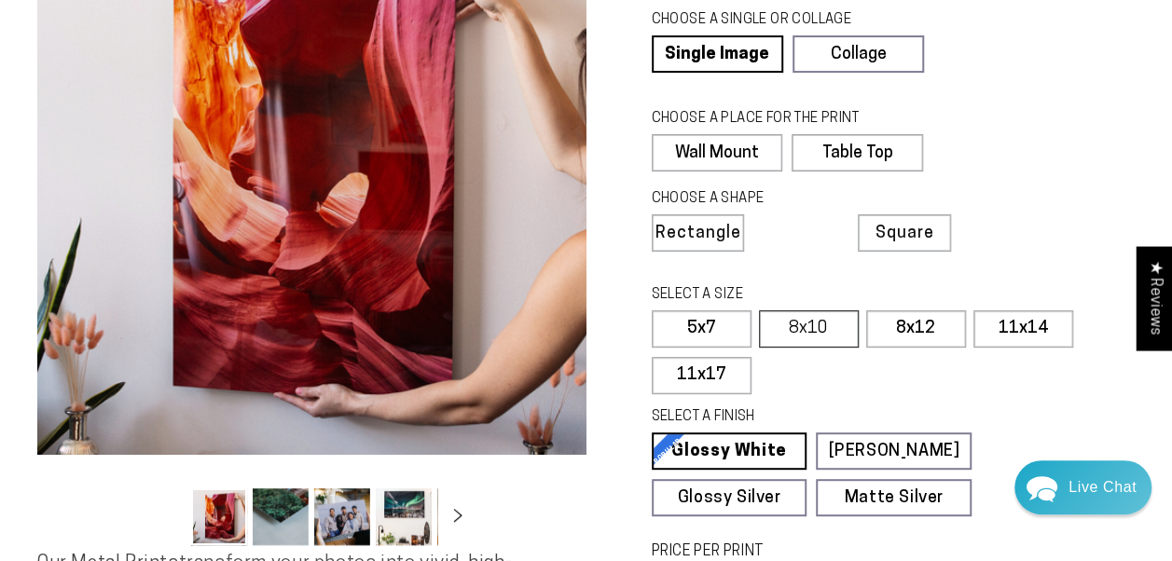
click at [815, 323] on label "8x10" at bounding box center [809, 328] width 100 height 37
click at [833, 320] on label "8x10" at bounding box center [809, 328] width 100 height 37
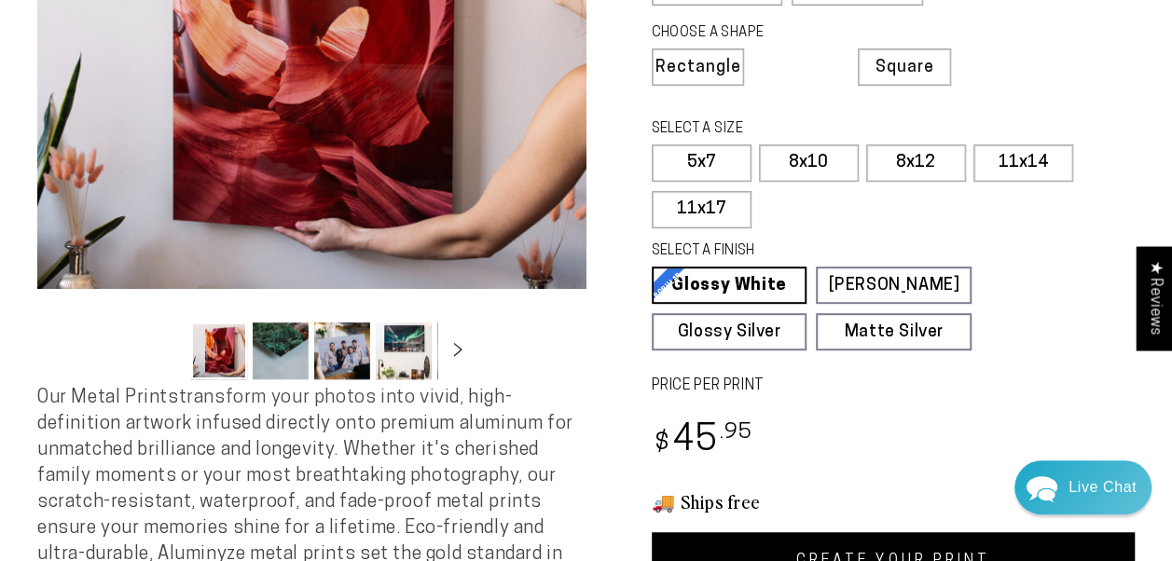
scroll to position [466, 0]
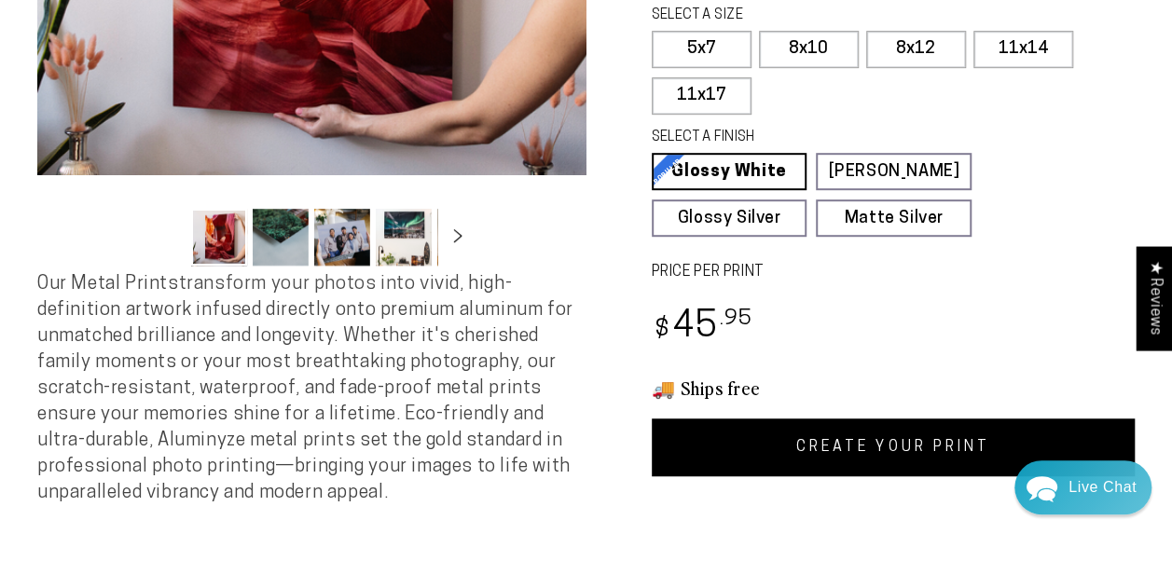
click at [907, 438] on link "CREATE YOUR PRINT" at bounding box center [894, 448] width 484 height 58
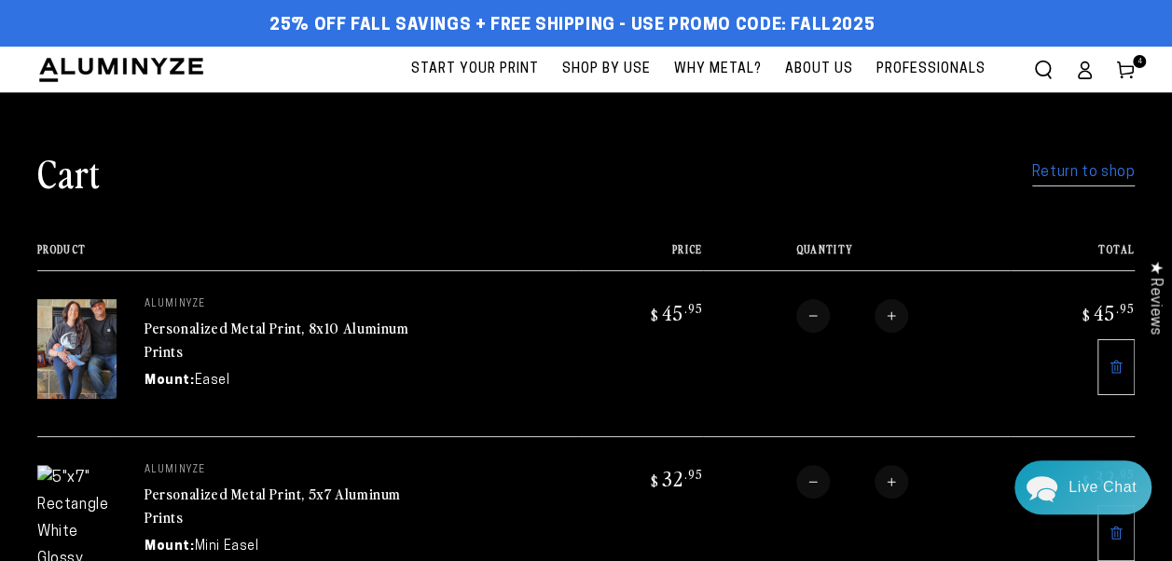
scroll to position [93, 0]
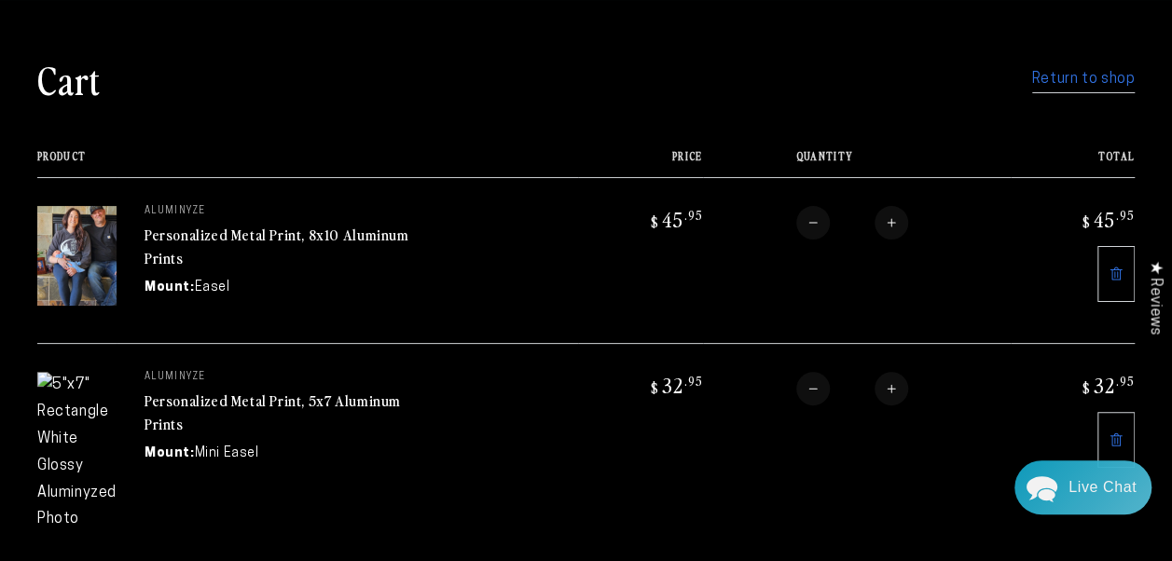
click at [1113, 433] on icon at bounding box center [1116, 440] width 15 height 15
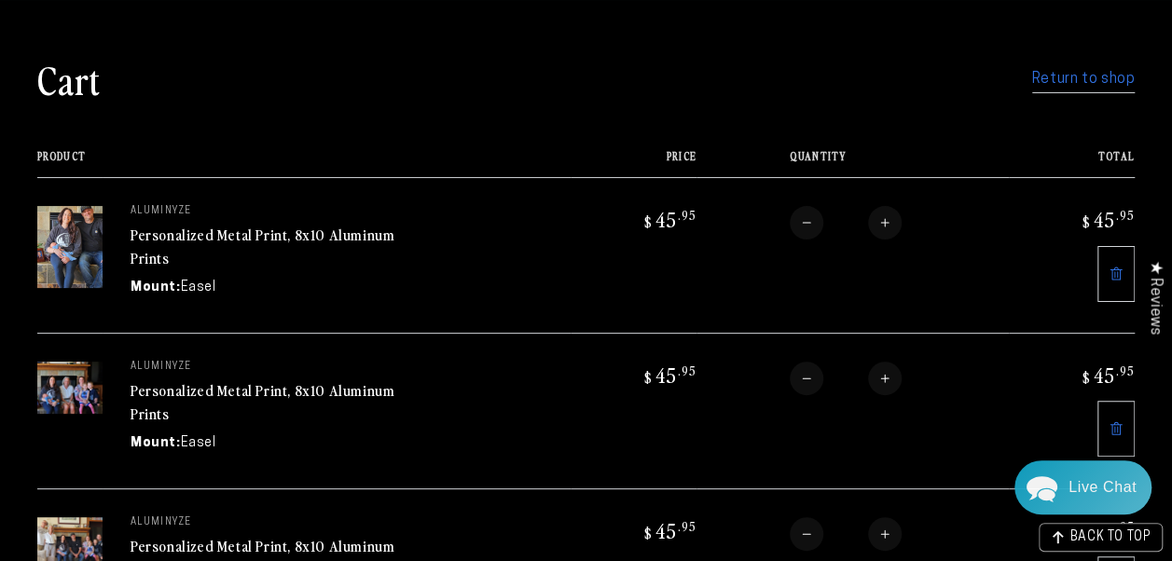
click at [1105, 75] on link "Return to shop" at bounding box center [1083, 79] width 103 height 27
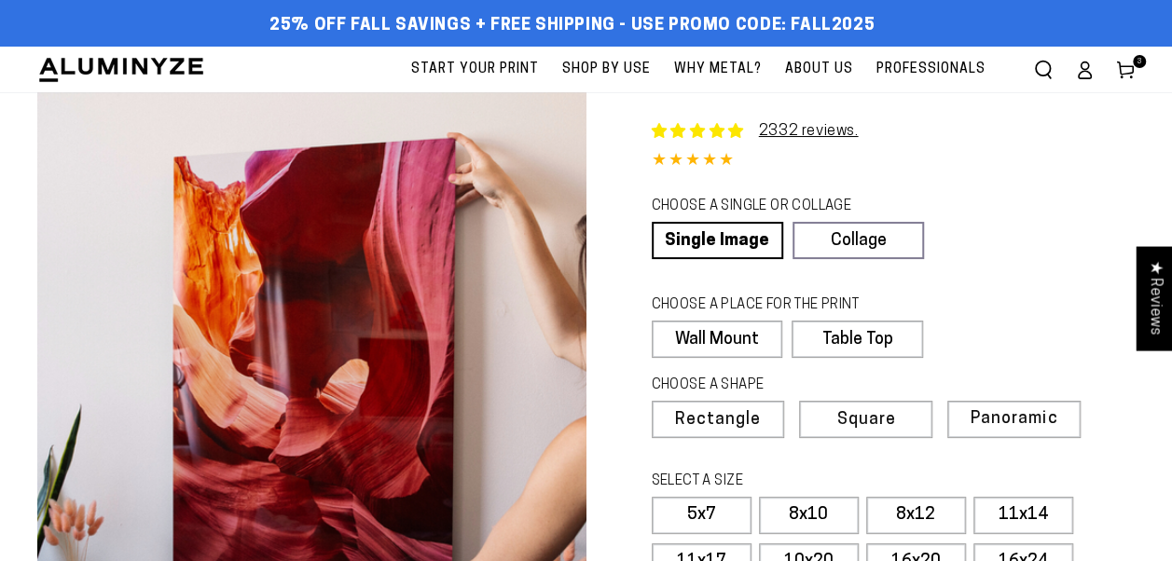
select select "**********"
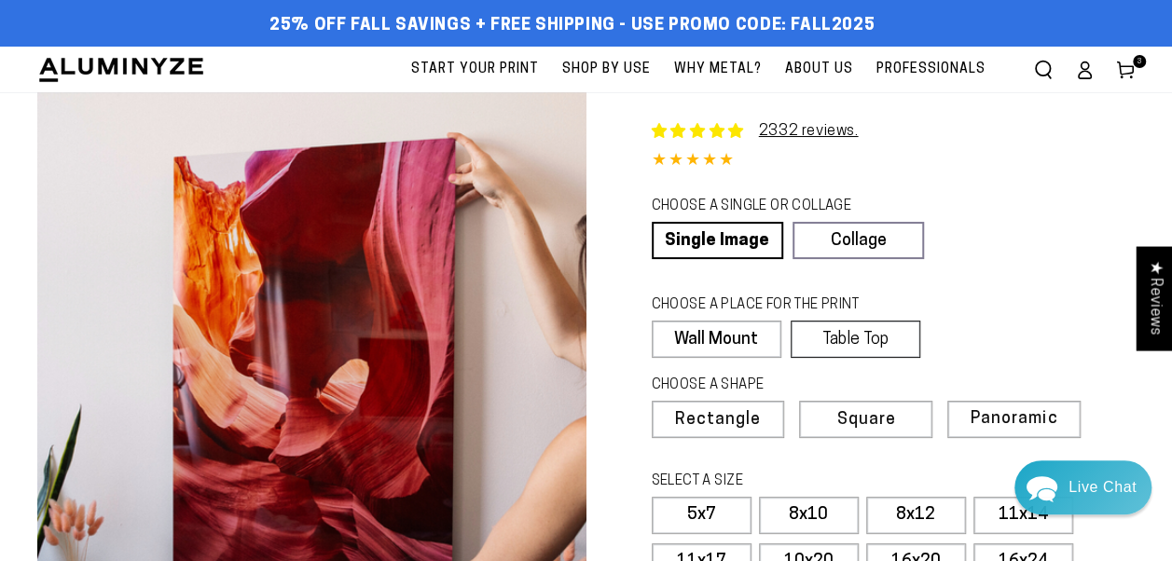
click at [870, 337] on label "Table Top" at bounding box center [856, 339] width 130 height 37
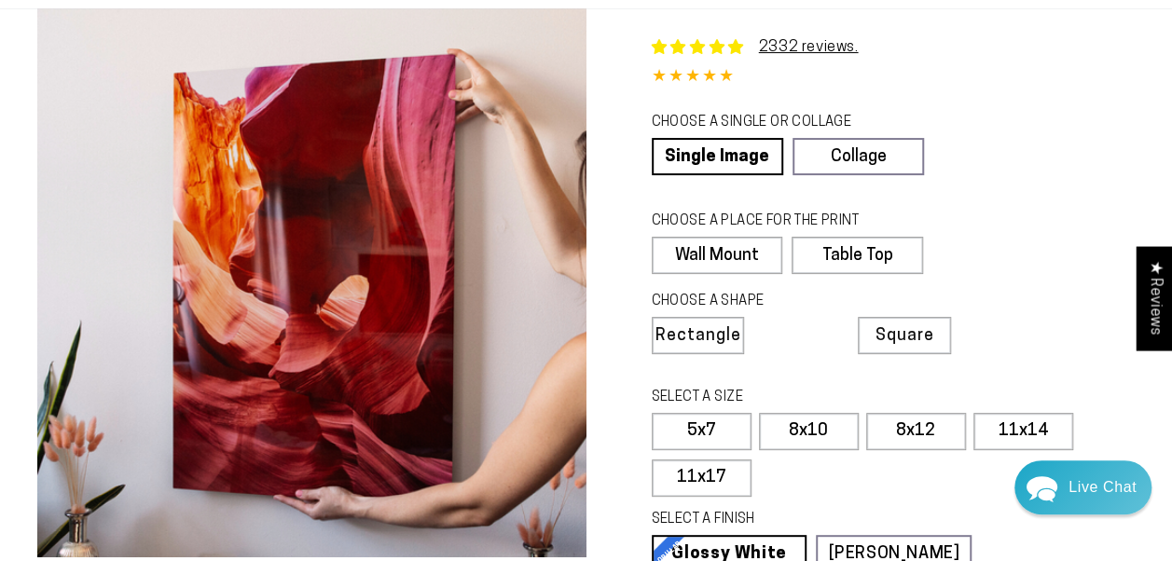
scroll to position [280, 0]
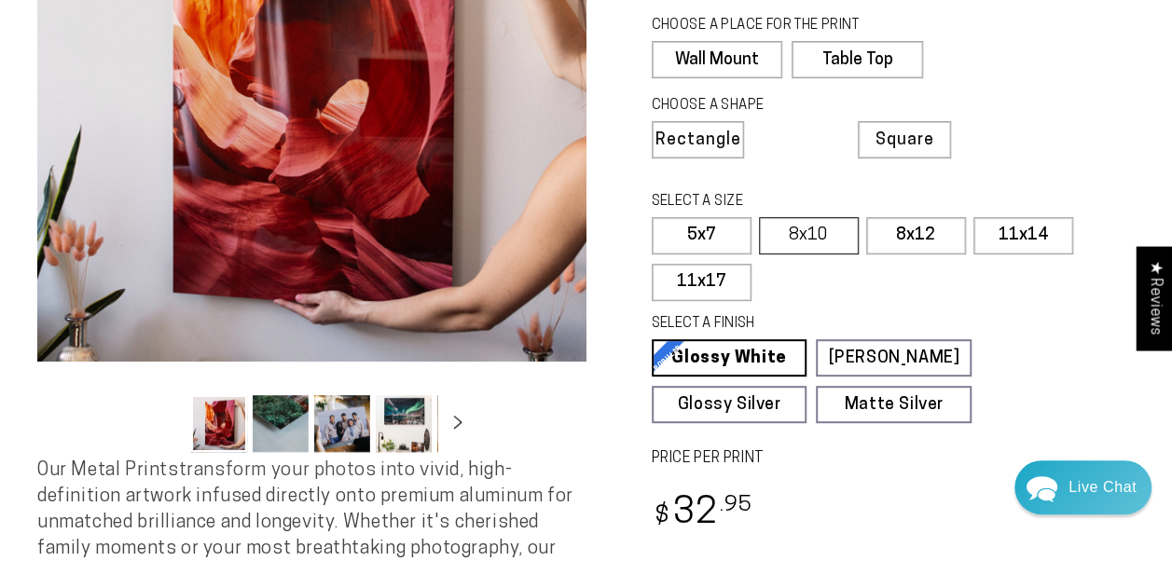
click at [820, 227] on label "8x10" at bounding box center [809, 235] width 100 height 37
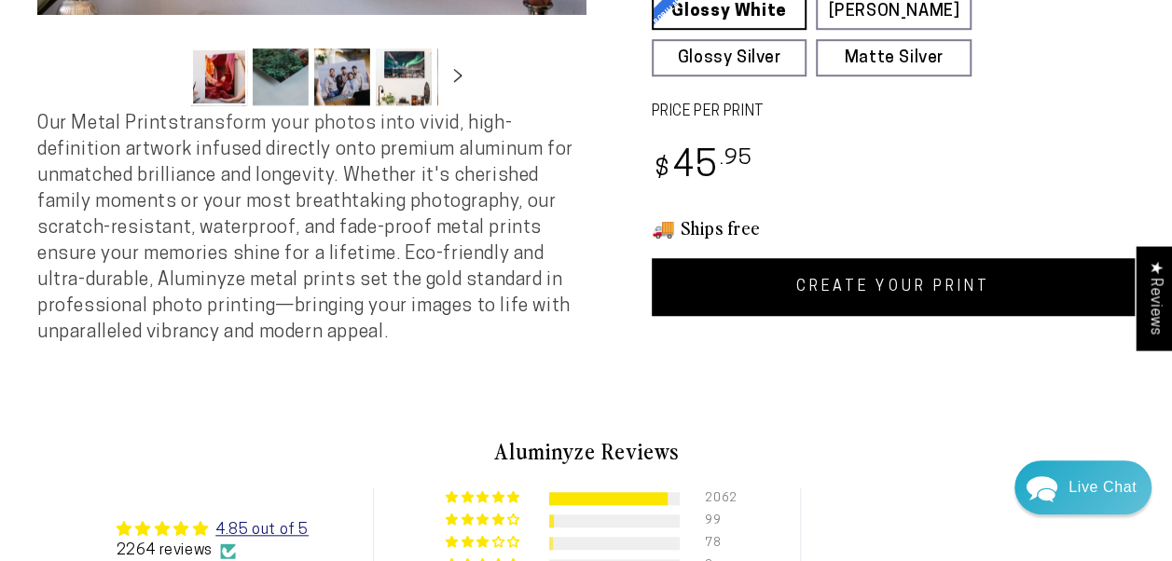
scroll to position [653, 0]
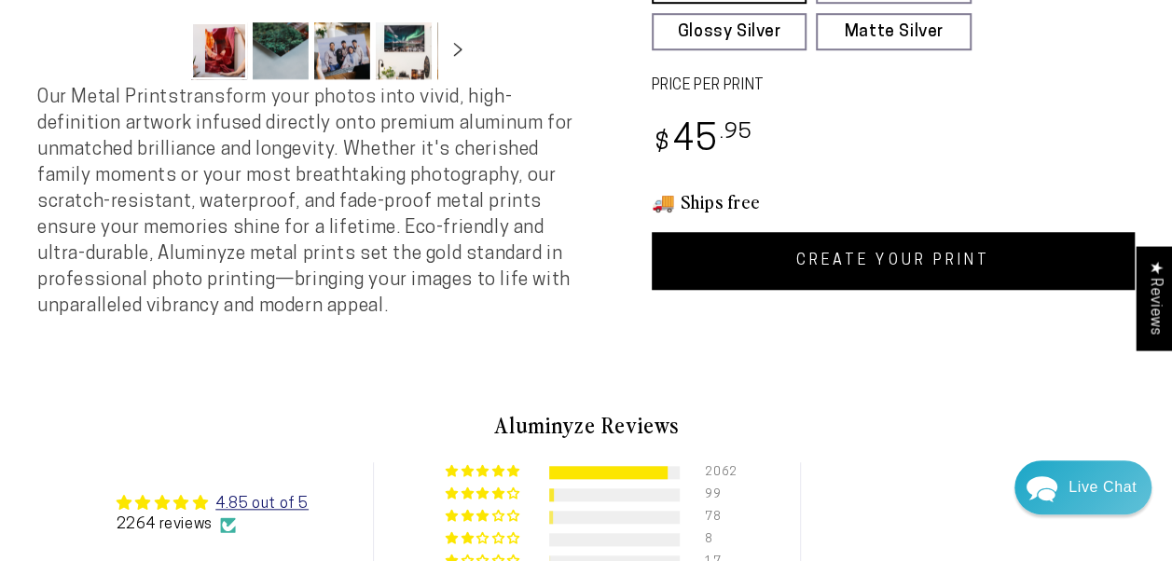
click at [945, 250] on link "CREATE YOUR PRINT" at bounding box center [894, 261] width 484 height 58
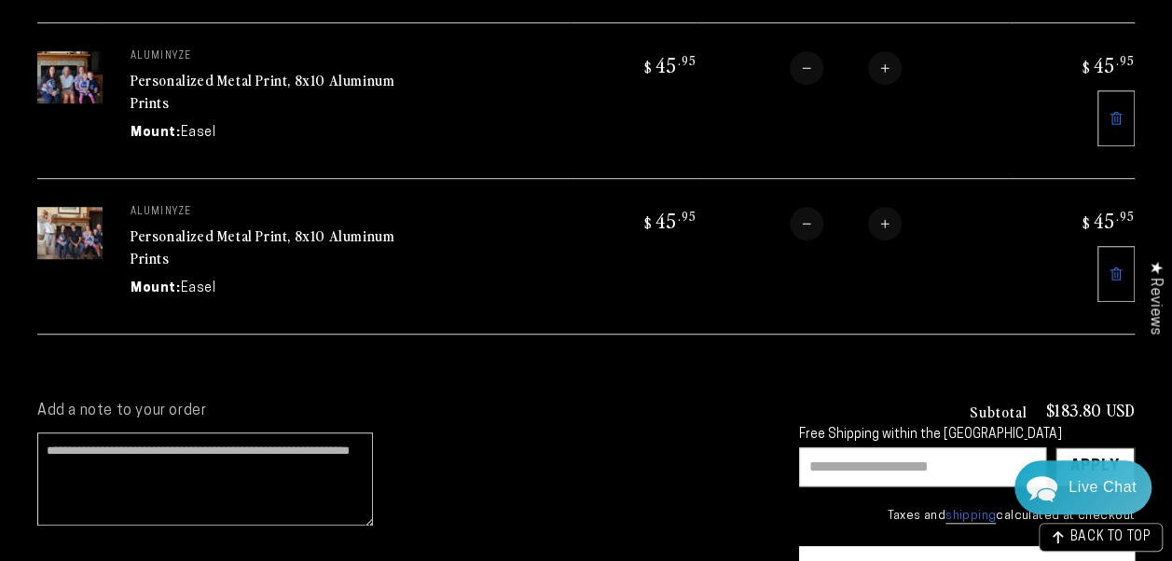
scroll to position [653, 0]
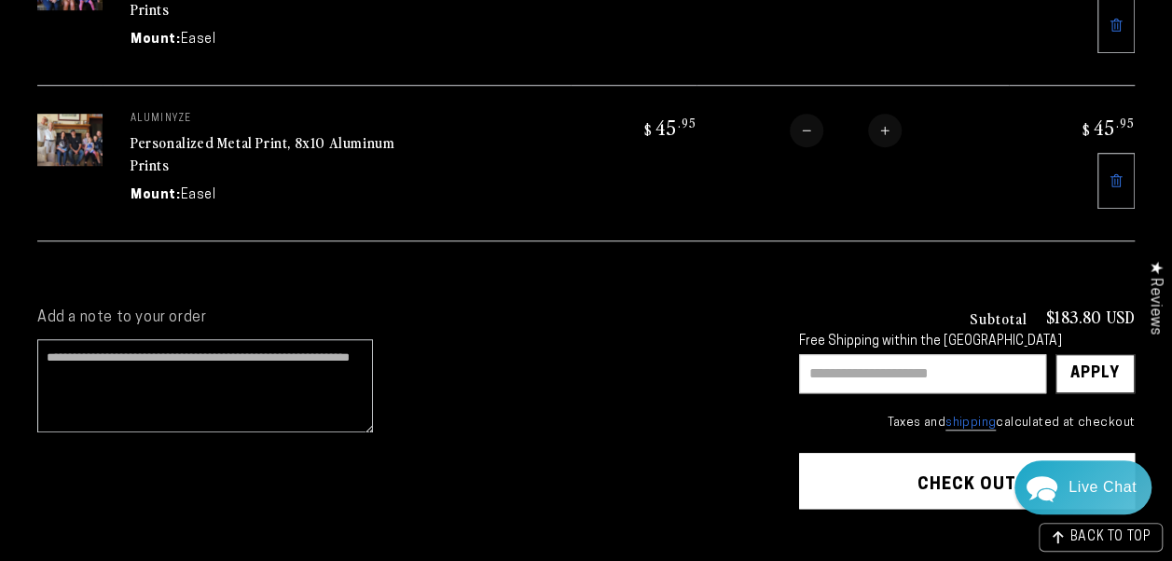
click at [808, 356] on input "text" at bounding box center [922, 373] width 247 height 39
type input "*******"
click at [1096, 355] on div "Apply" at bounding box center [1094, 373] width 49 height 37
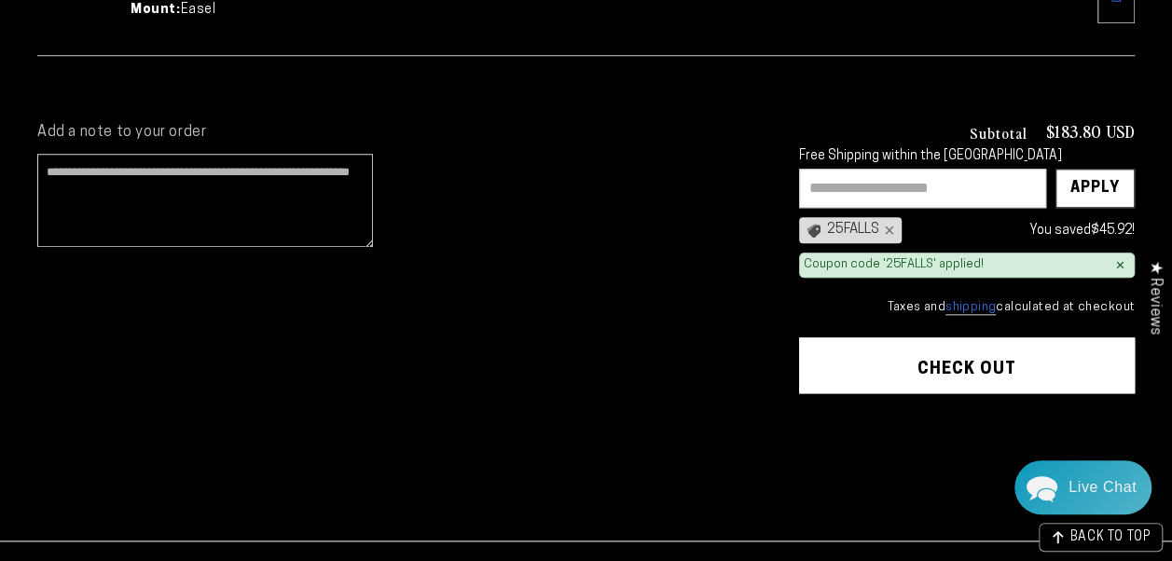
scroll to position [839, 0]
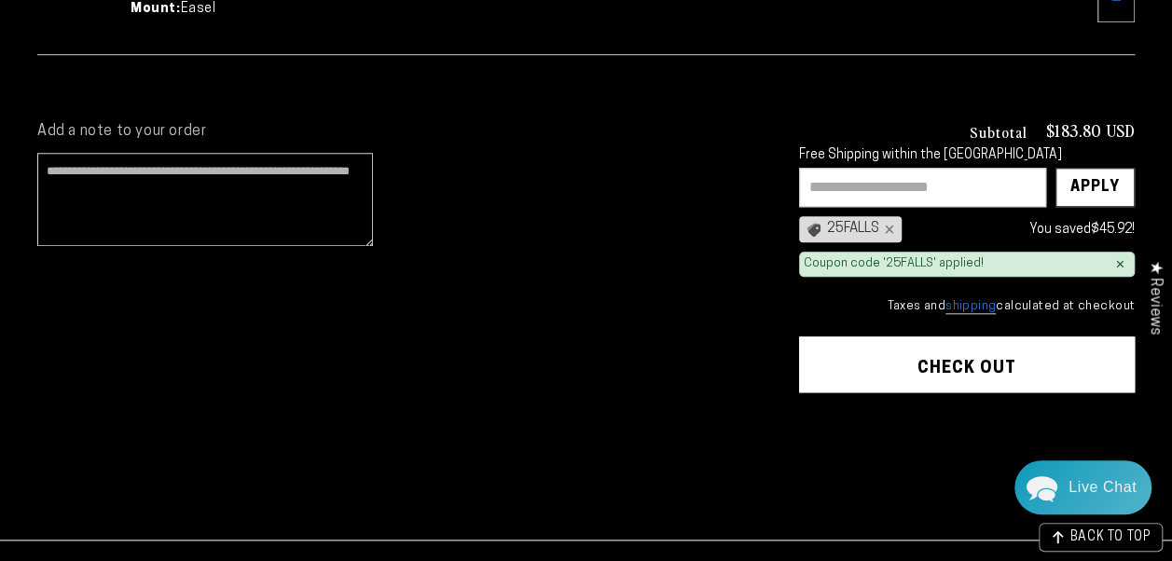
click at [981, 351] on button "Check out" at bounding box center [967, 365] width 336 height 56
